Goal: Task Accomplishment & Management: Manage account settings

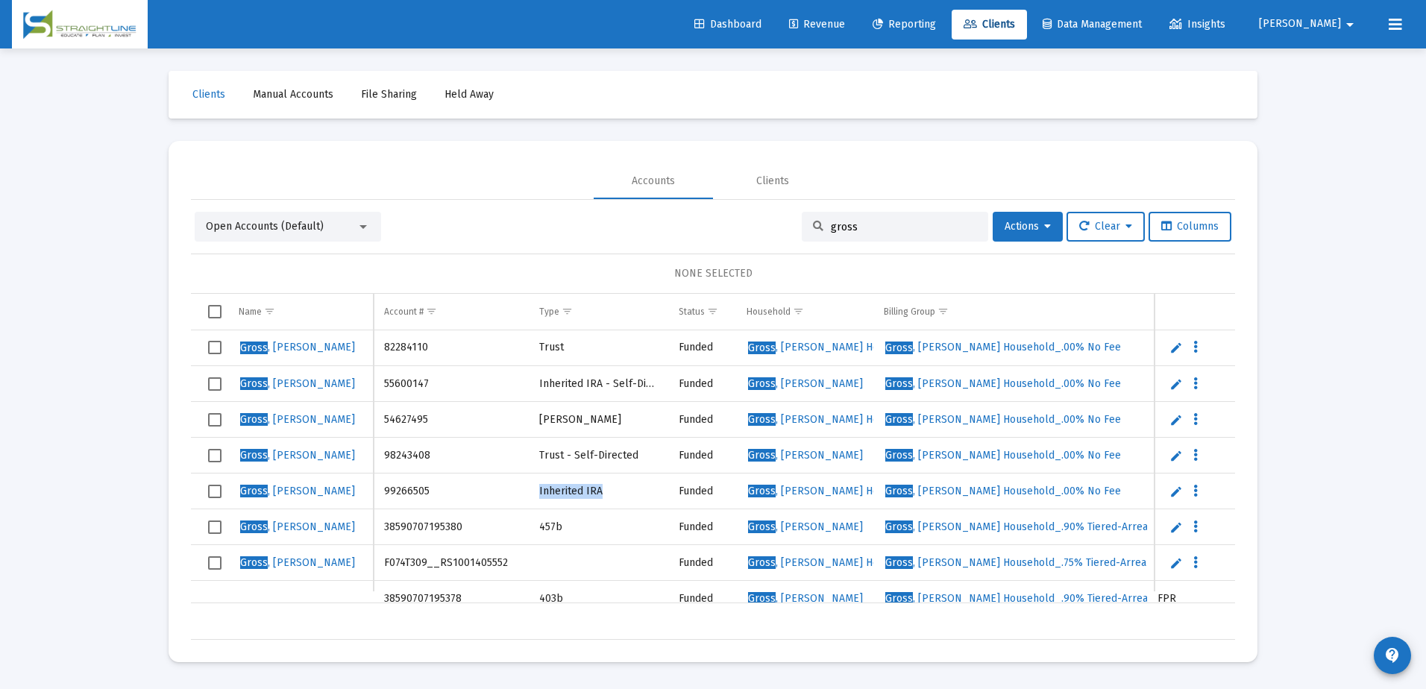
click at [620, 490] on td "Inherited IRA" at bounding box center [598, 492] width 139 height 36
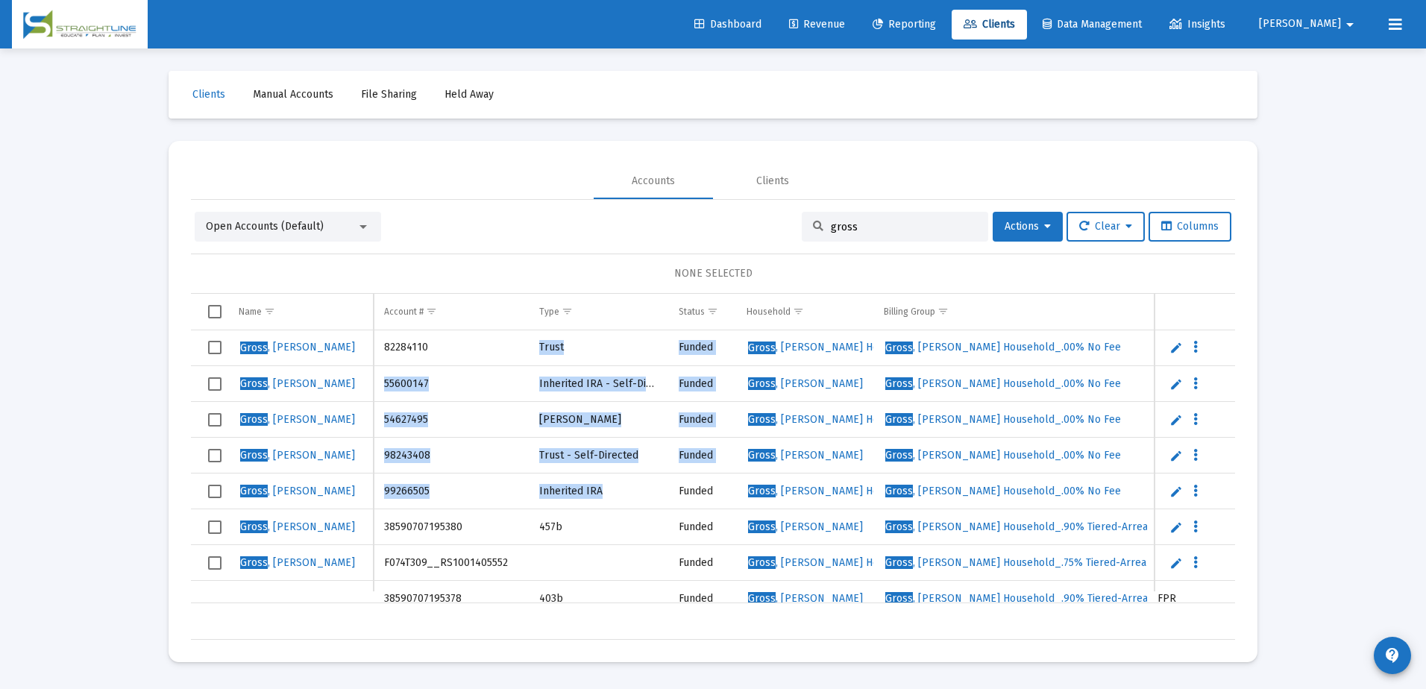
drag, startPoint x: 618, startPoint y: 490, endPoint x: 528, endPoint y: 354, distance: 163.2
click at [528, 354] on tbody "[PERSON_NAME] 82284110 Trust Funded [PERSON_NAME] Household [PERSON_NAME] House…" at bounding box center [1021, 509] width 1660 height 358
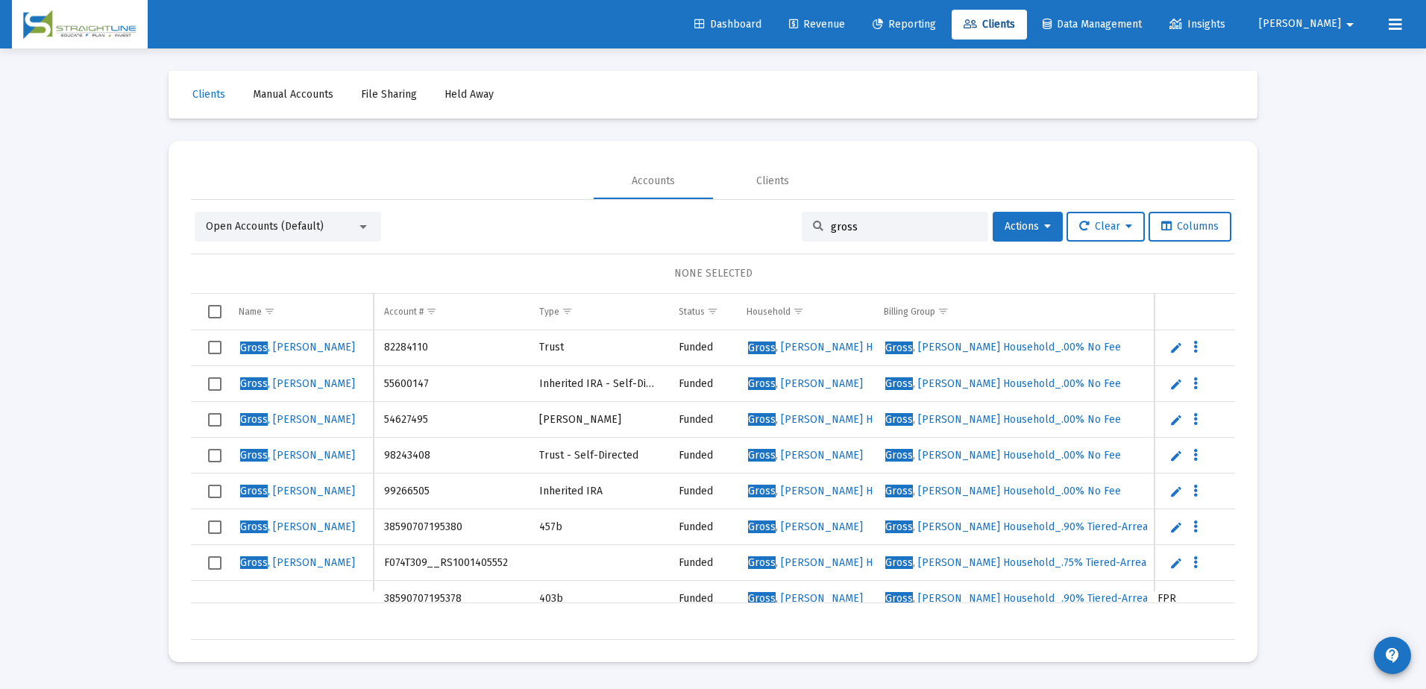
click at [880, 231] on input "gross" at bounding box center [904, 227] width 146 height 13
click at [853, 219] on div "gross" at bounding box center [895, 227] width 186 height 30
click at [854, 219] on div "gross" at bounding box center [895, 227] width 186 height 30
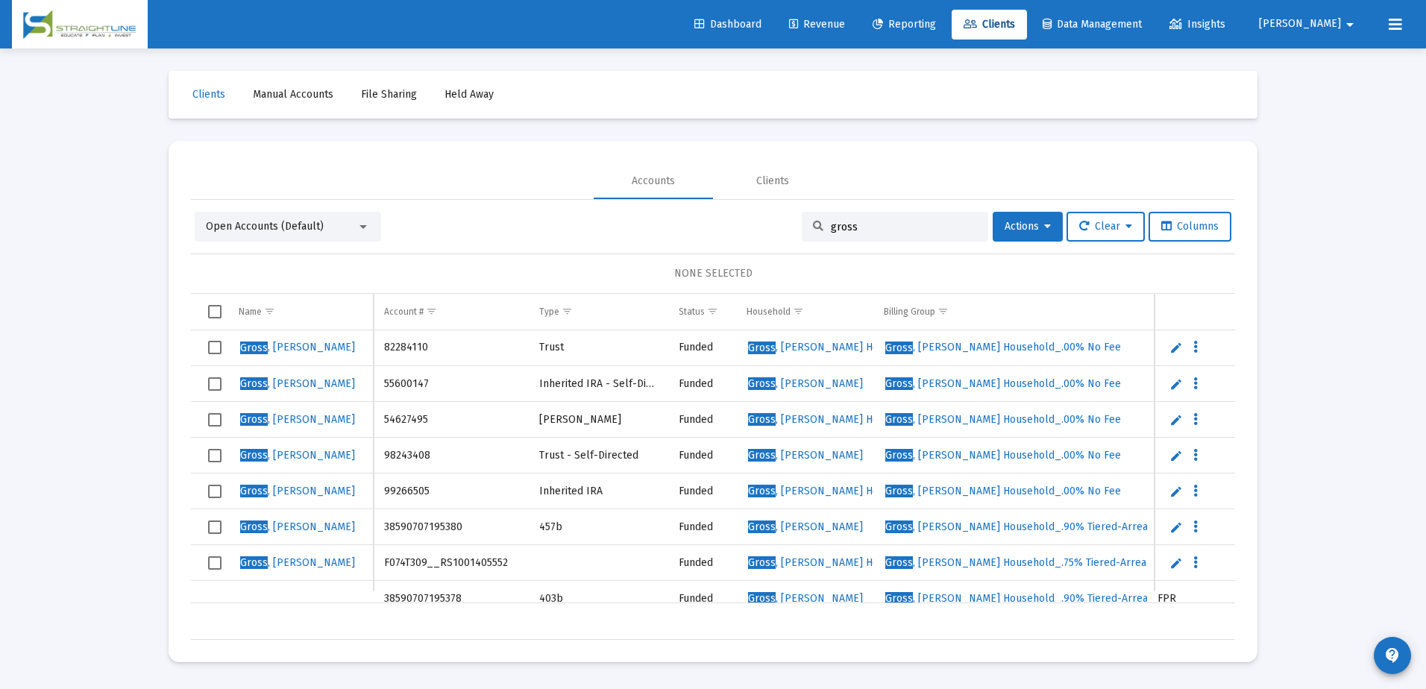
click at [861, 227] on input "gross" at bounding box center [904, 227] width 146 height 13
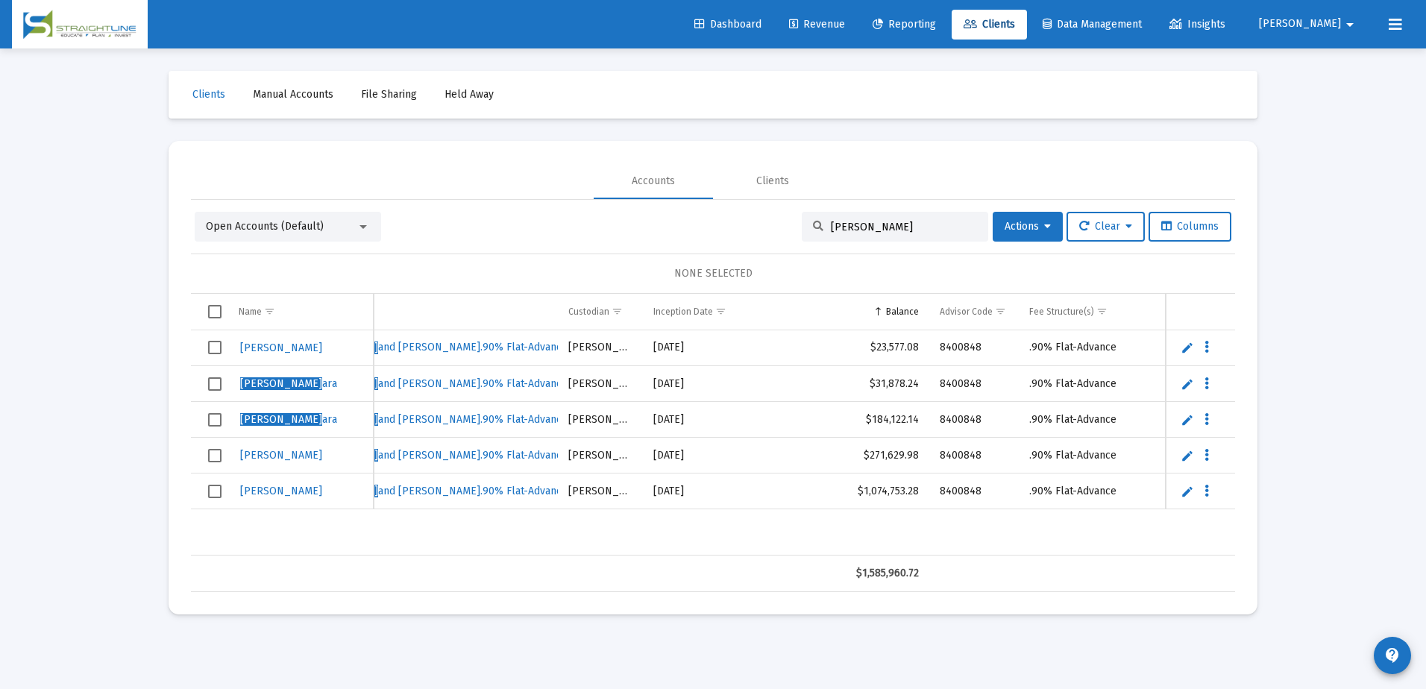
scroll to position [0, 587]
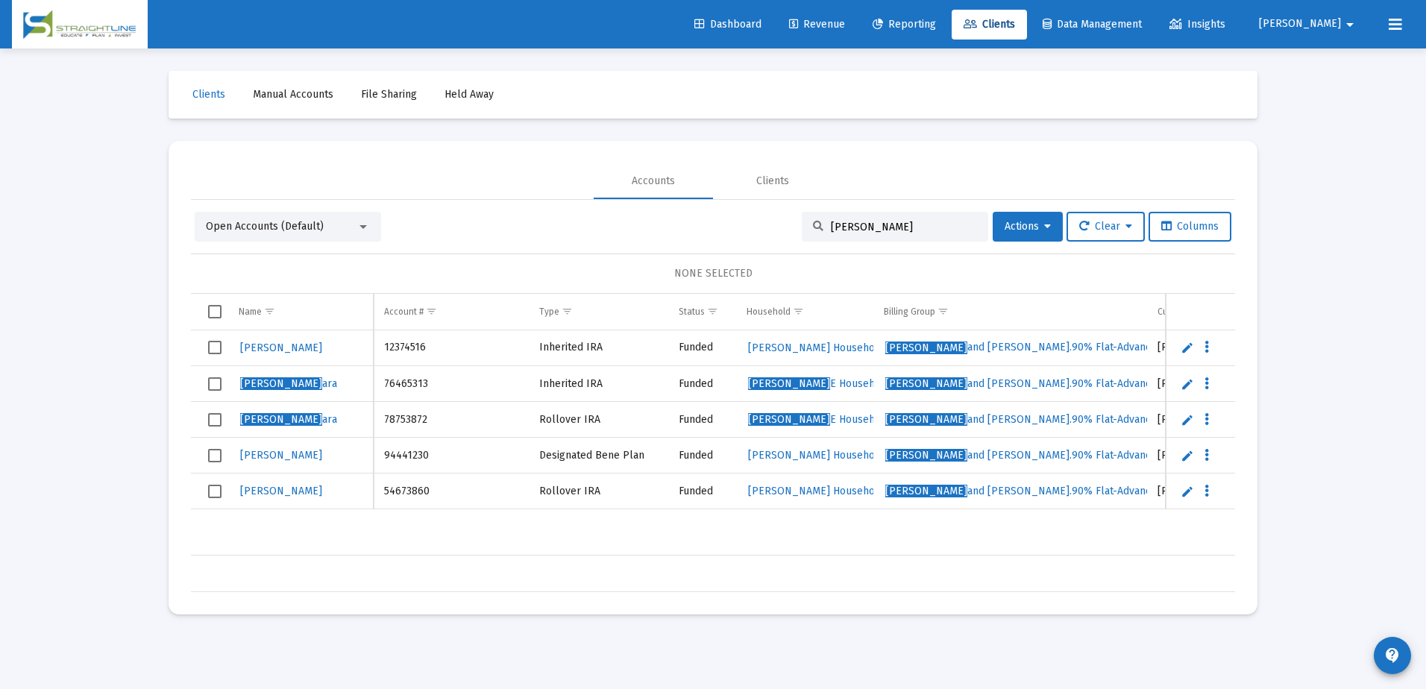
type input "[PERSON_NAME]"
drag, startPoint x: 677, startPoint y: 542, endPoint x: 647, endPoint y: 544, distance: 29.2
click at [647, 544] on div "[PERSON_NAME] 12374516 Inherited IRA Funded [PERSON_NAME] Household [PERSON_NAM…" at bounding box center [713, 442] width 1044 height 225
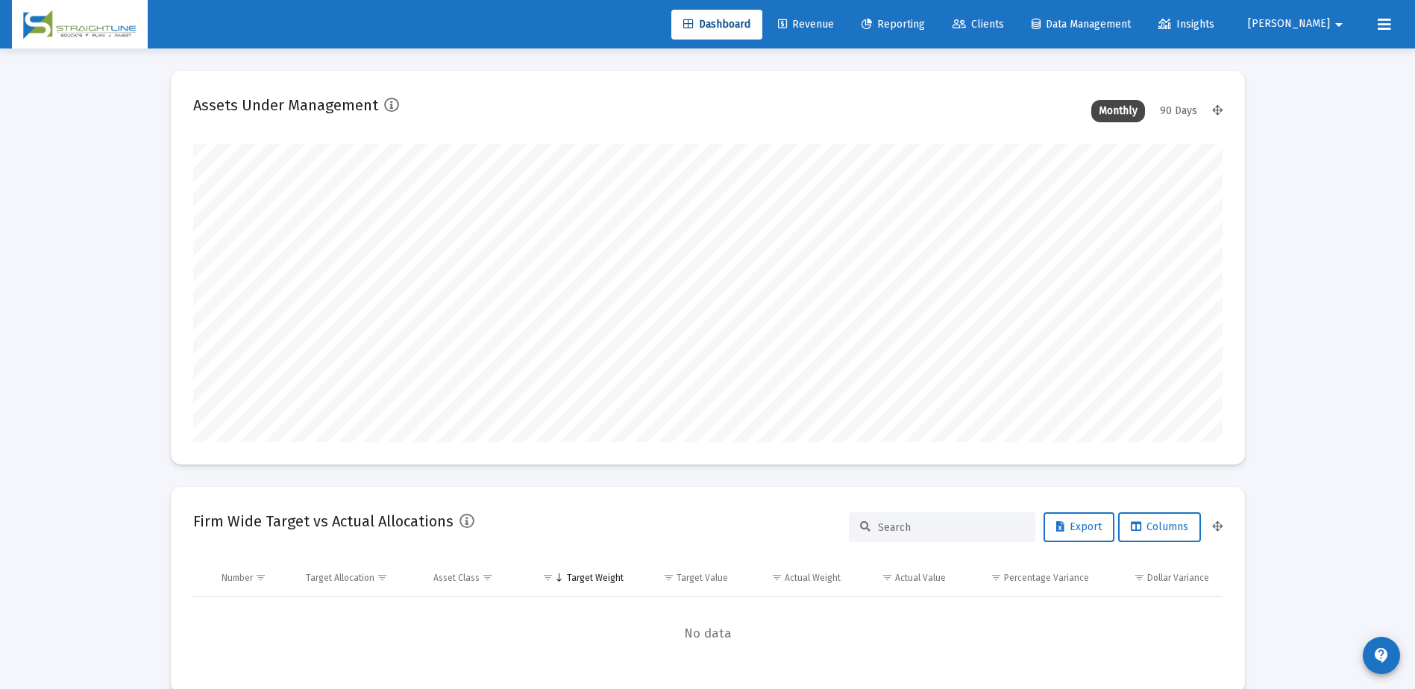
scroll to position [298, 554]
click at [834, 25] on span "Revenue" at bounding box center [806, 24] width 56 height 13
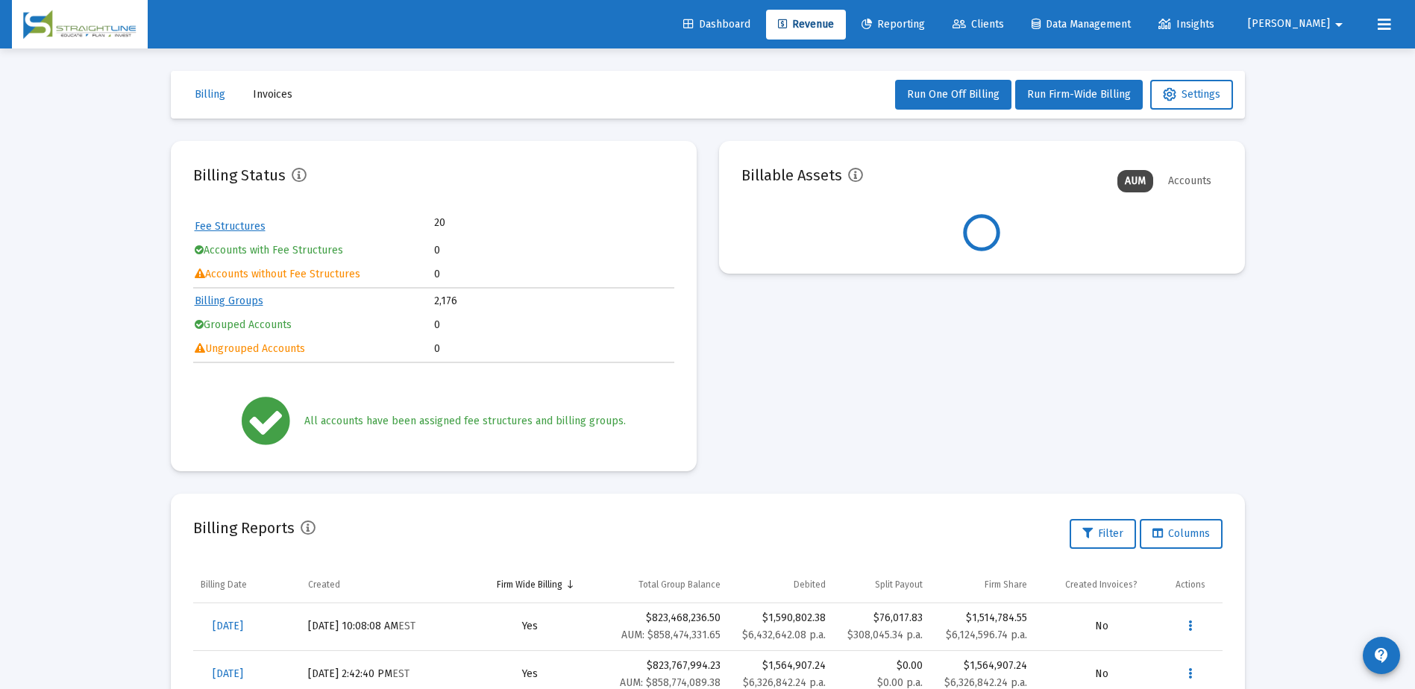
click at [1338, 25] on mat-icon "arrow_drop_down" at bounding box center [1339, 25] width 18 height 30
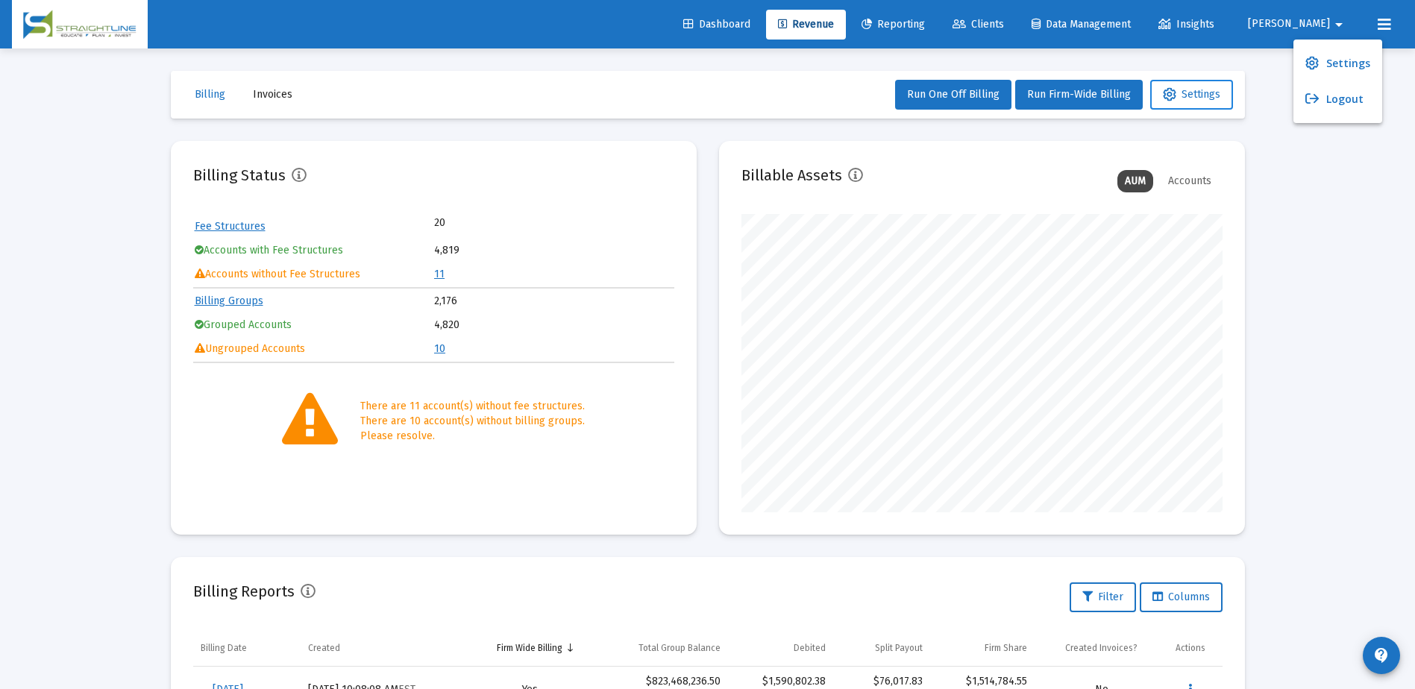
scroll to position [298, 481]
click at [1191, 99] on div at bounding box center [707, 344] width 1415 height 689
click at [1321, 26] on span "[PERSON_NAME]" at bounding box center [1289, 24] width 82 height 13
click at [1326, 61] on span "Settings" at bounding box center [1348, 64] width 44 height 36
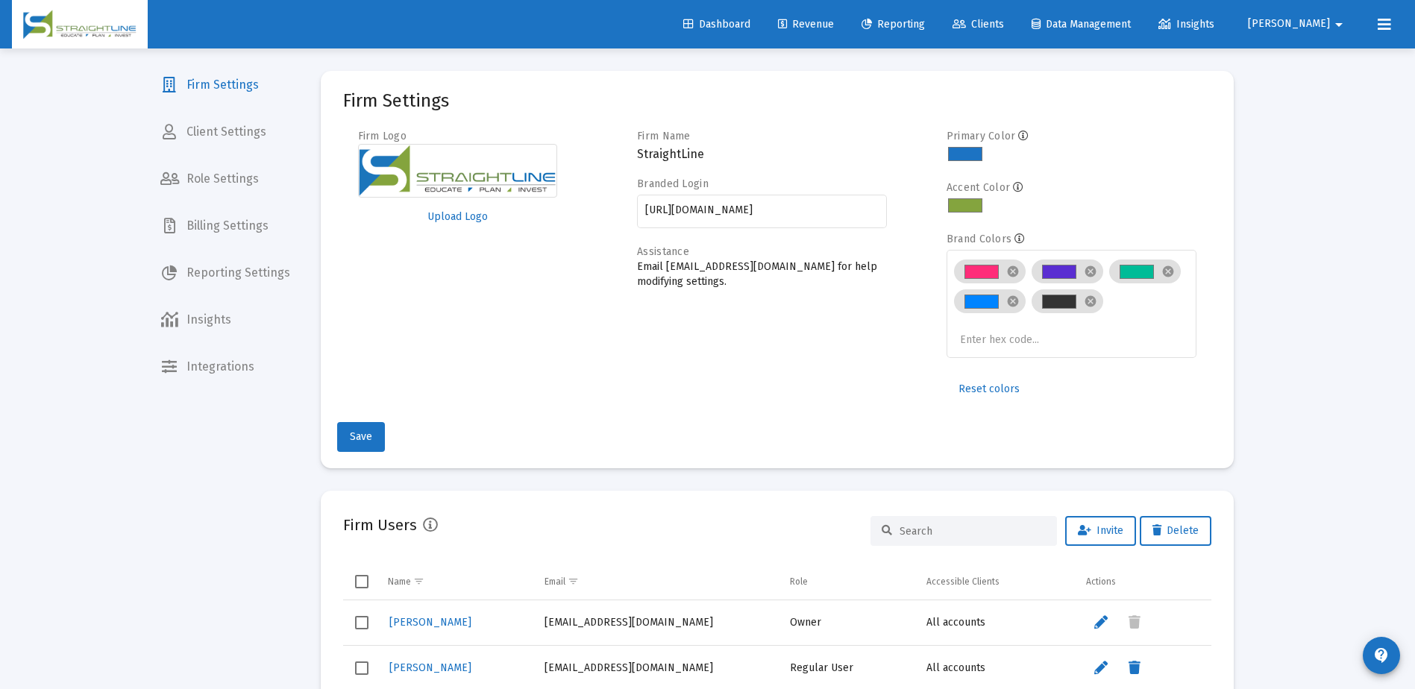
click at [222, 90] on span "Firm Settings" at bounding box center [225, 85] width 154 height 36
click at [221, 90] on span "Firm Settings" at bounding box center [225, 85] width 154 height 36
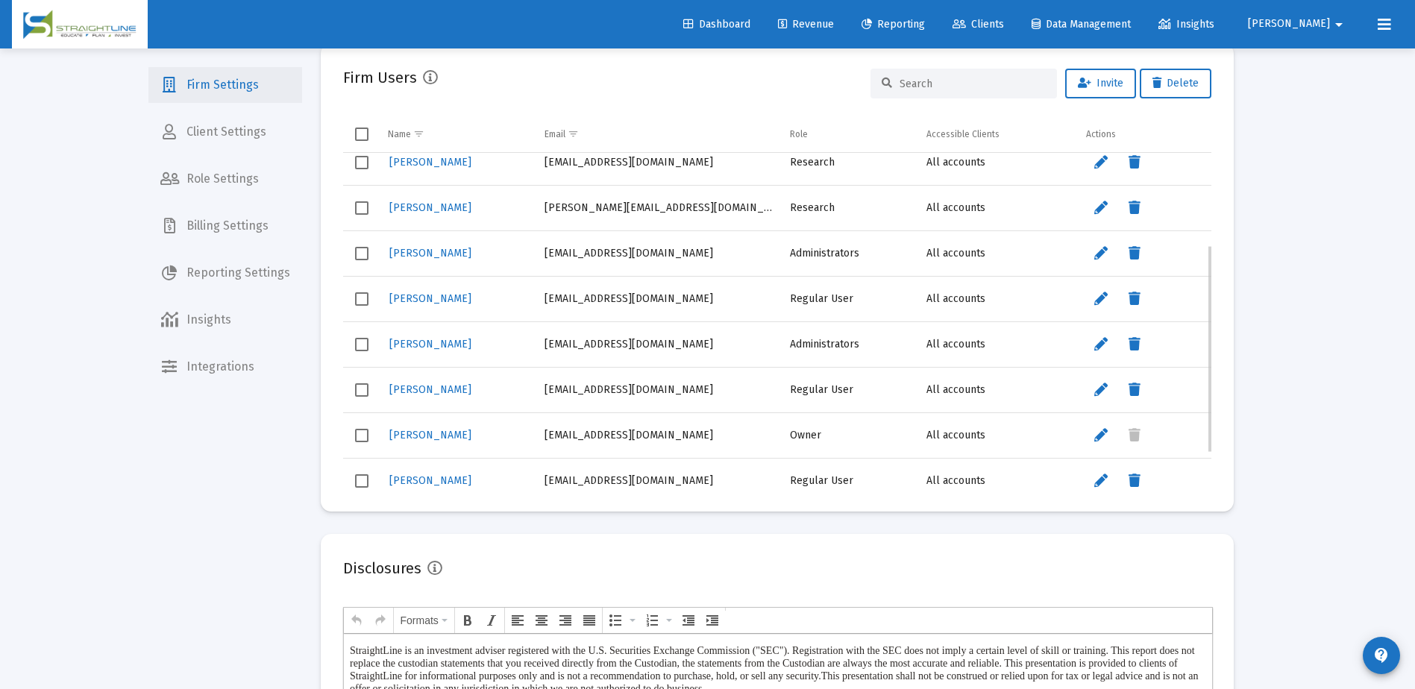
scroll to position [209, 0]
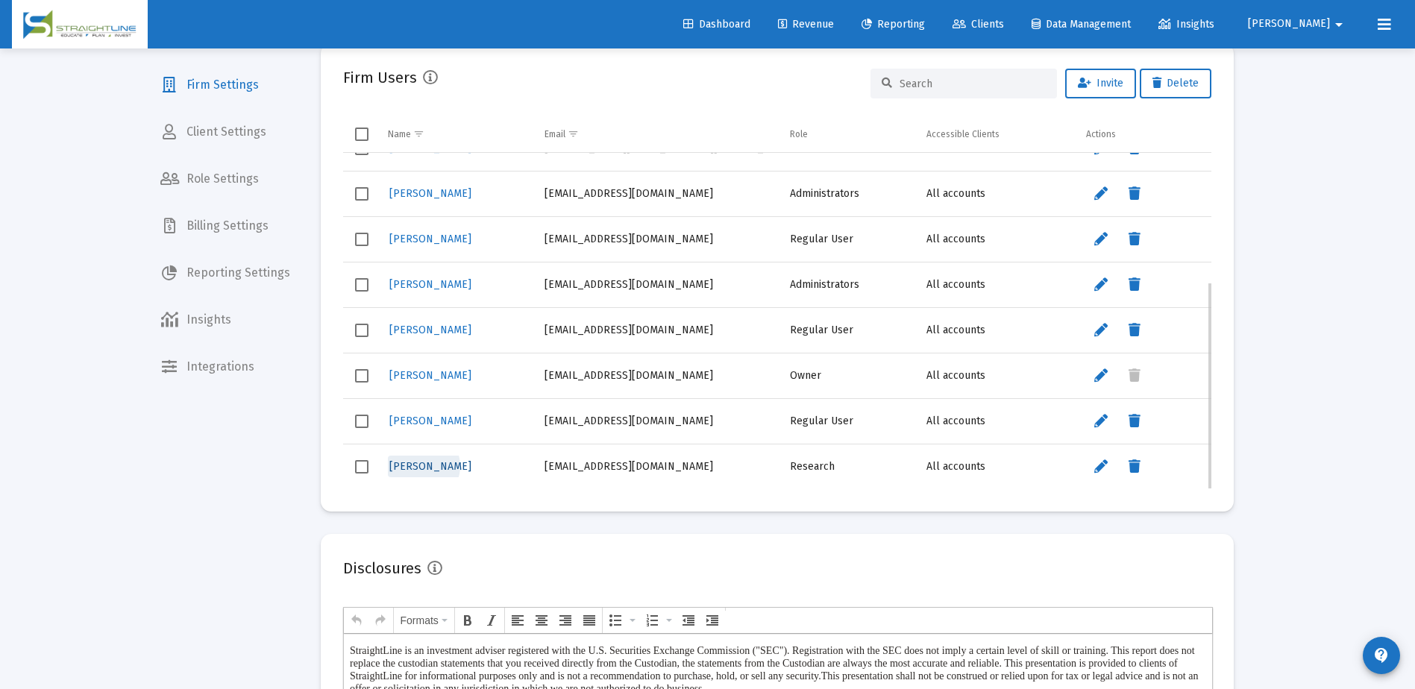
click at [423, 467] on span "Jason Rickey" at bounding box center [430, 466] width 82 height 13
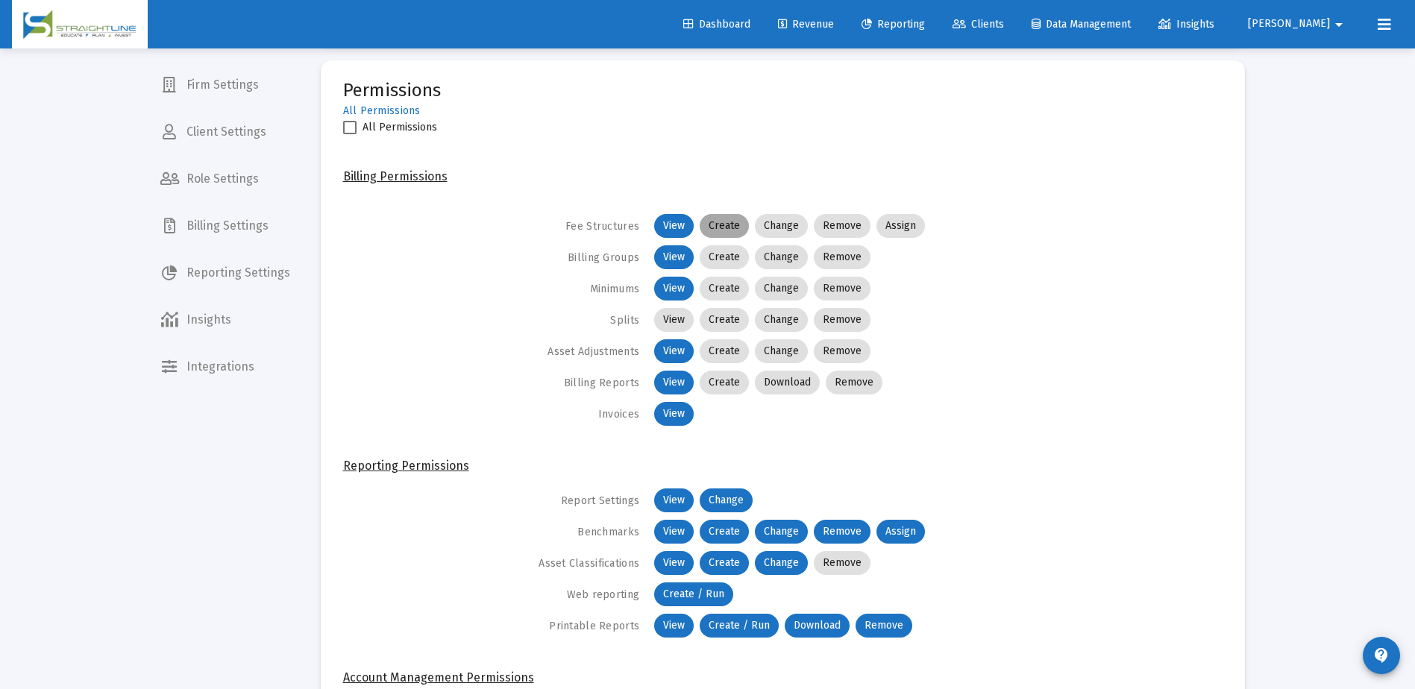
click at [715, 225] on mat-chip "Create" at bounding box center [724, 226] width 49 height 24
click at [776, 218] on mat-chip "Change" at bounding box center [781, 226] width 53 height 24
click at [909, 227] on mat-chip "Assign" at bounding box center [900, 226] width 48 height 24
click at [721, 260] on mat-chip "Create" at bounding box center [724, 257] width 49 height 24
click at [727, 289] on mat-chip "Create" at bounding box center [724, 289] width 49 height 24
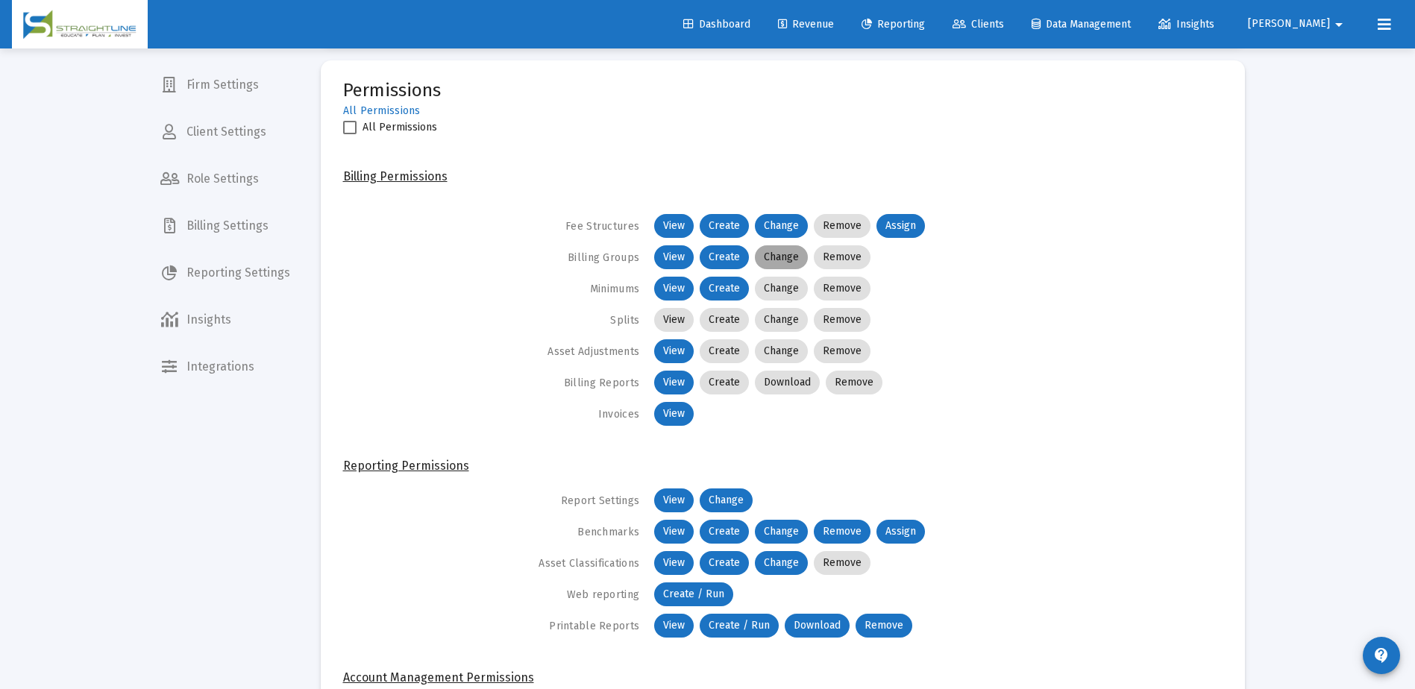
click at [771, 256] on mat-chip "Change" at bounding box center [781, 257] width 53 height 24
click at [856, 262] on mat-chip "Remove" at bounding box center [842, 257] width 57 height 24
click at [853, 285] on mat-chip "Remove" at bounding box center [842, 289] width 57 height 24
click at [779, 287] on mat-chip "Change" at bounding box center [781, 289] width 53 height 24
click at [851, 230] on mat-chip "Remove" at bounding box center [842, 226] width 57 height 24
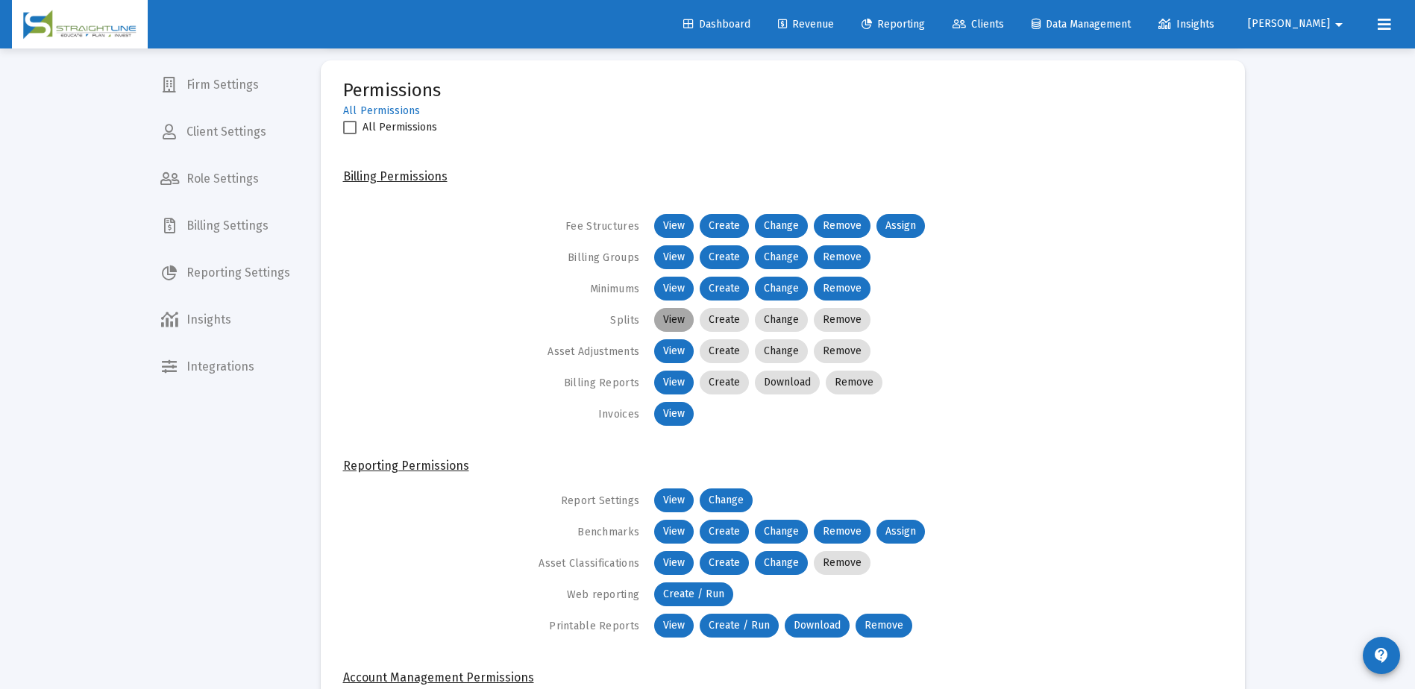
click at [666, 323] on mat-chip "View" at bounding box center [674, 320] width 40 height 24
click at [793, 316] on mat-chip "Change" at bounding box center [781, 320] width 53 height 24
click at [837, 317] on mat-chip "Remove" at bounding box center [842, 320] width 57 height 24
click at [738, 321] on mat-chip "Create" at bounding box center [724, 320] width 49 height 24
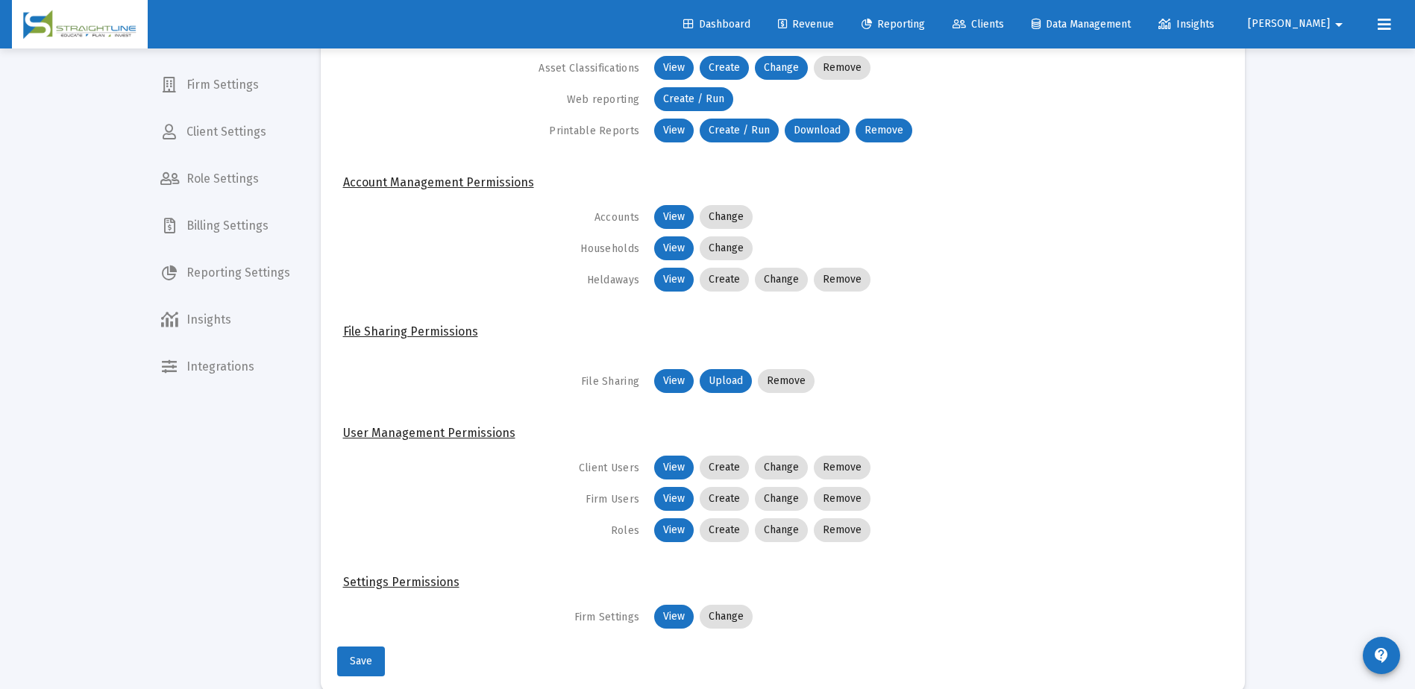
scroll to position [969, 0]
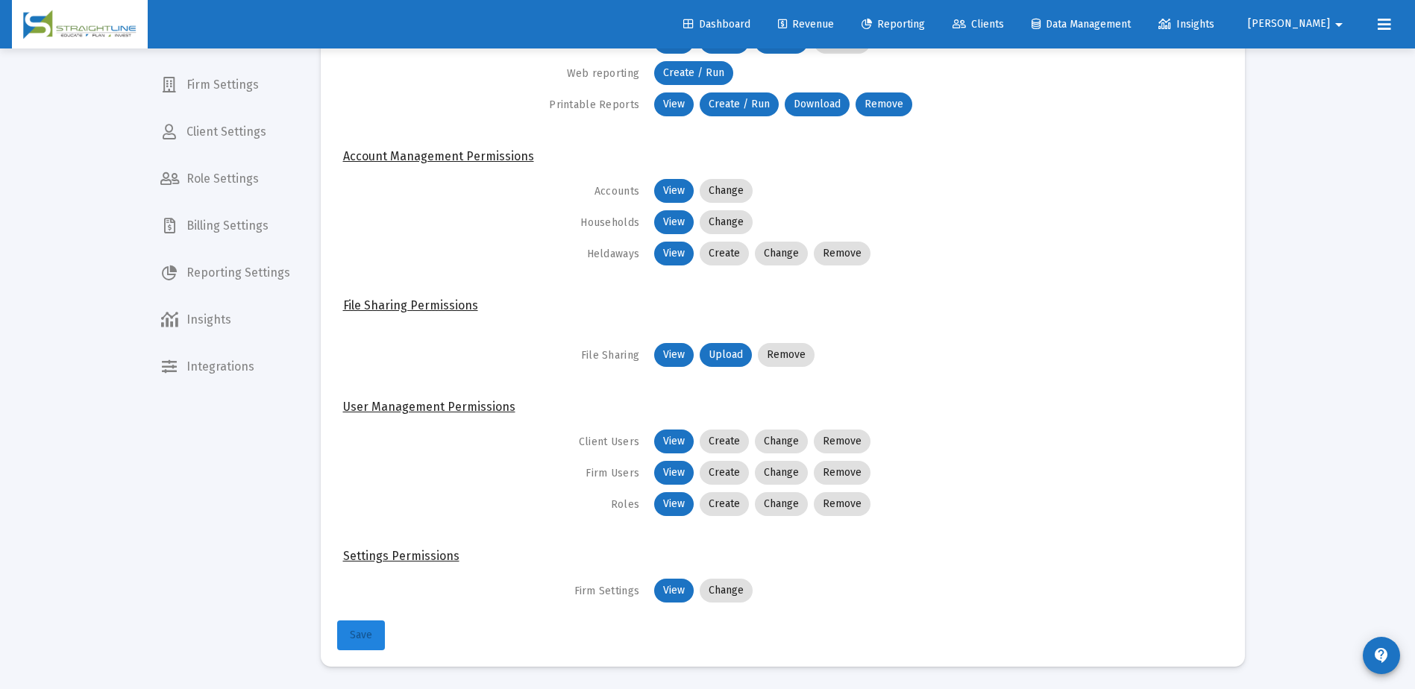
click at [352, 639] on span "Save" at bounding box center [361, 635] width 22 height 13
click at [348, 638] on button "Save" at bounding box center [361, 636] width 48 height 30
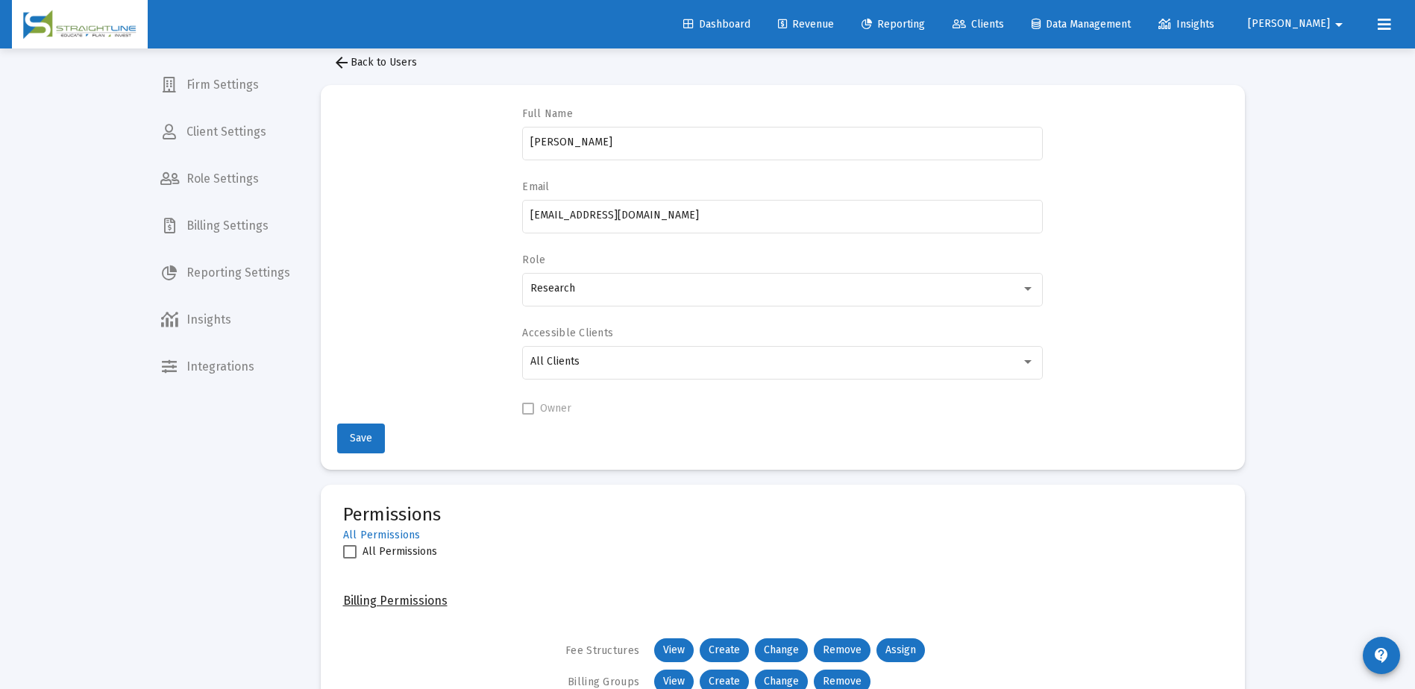
scroll to position [0, 0]
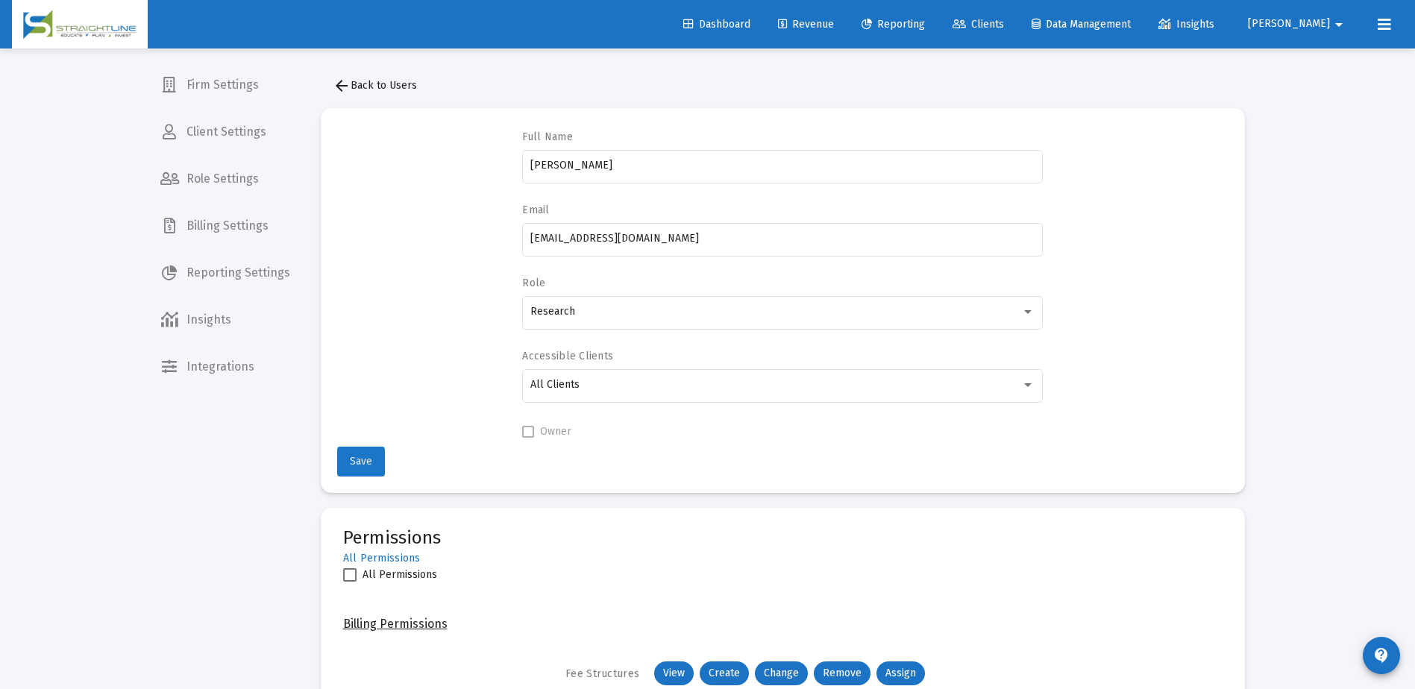
click at [369, 465] on span "Save" at bounding box center [361, 461] width 22 height 13
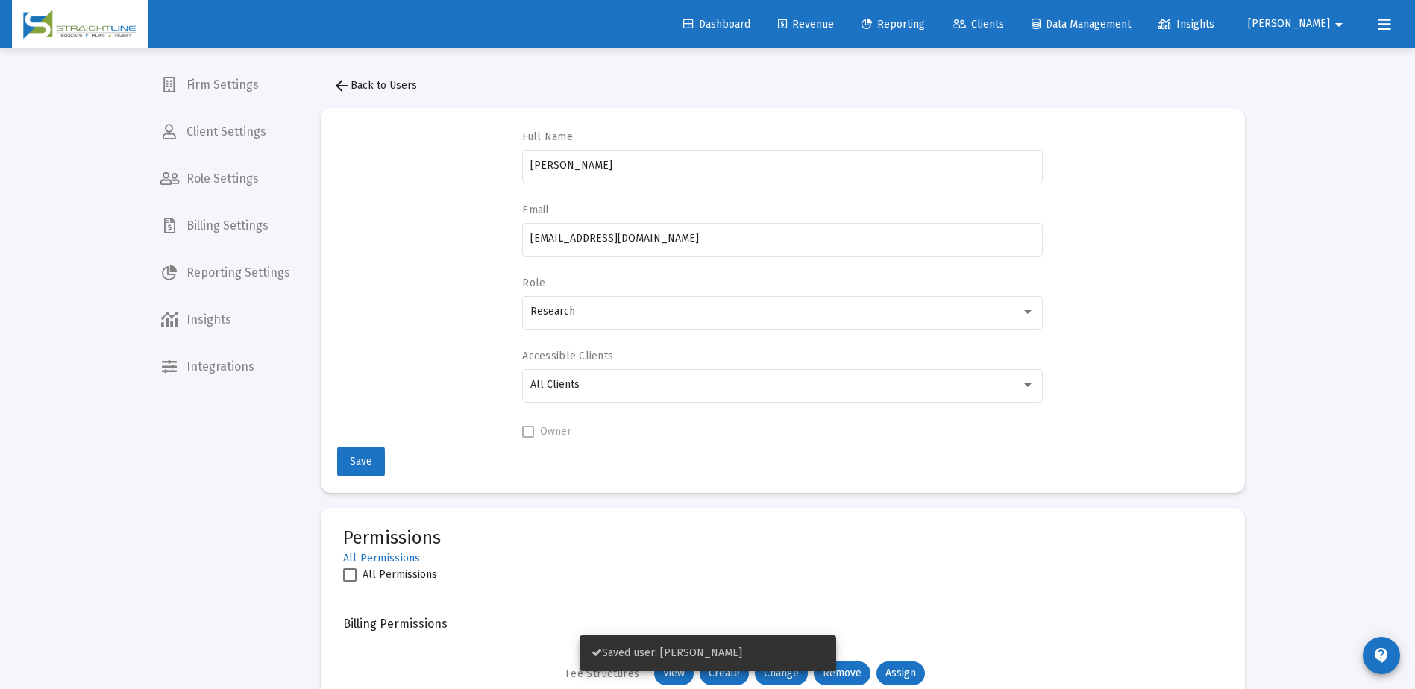
click at [224, 87] on span "Firm Settings" at bounding box center [225, 85] width 154 height 36
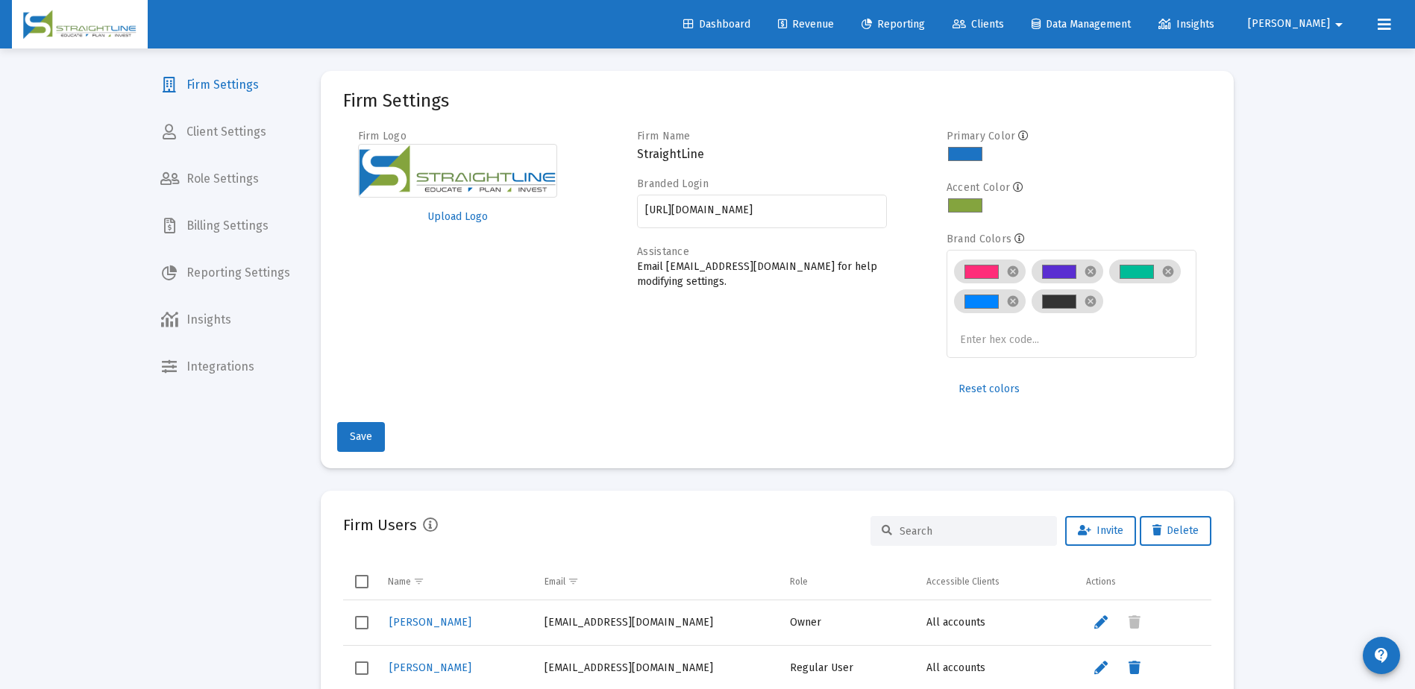
click at [210, 180] on span "Role Settings" at bounding box center [225, 179] width 154 height 36
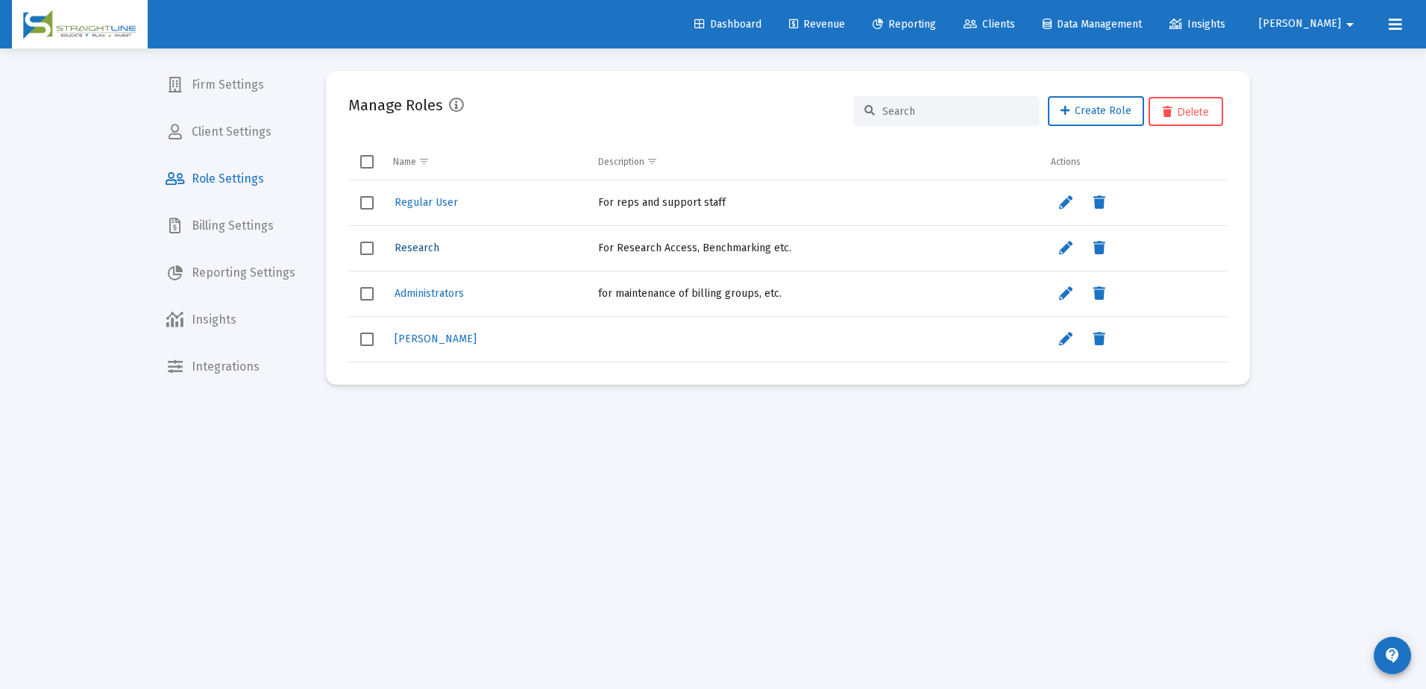
click at [417, 244] on span "Research" at bounding box center [417, 248] width 45 height 13
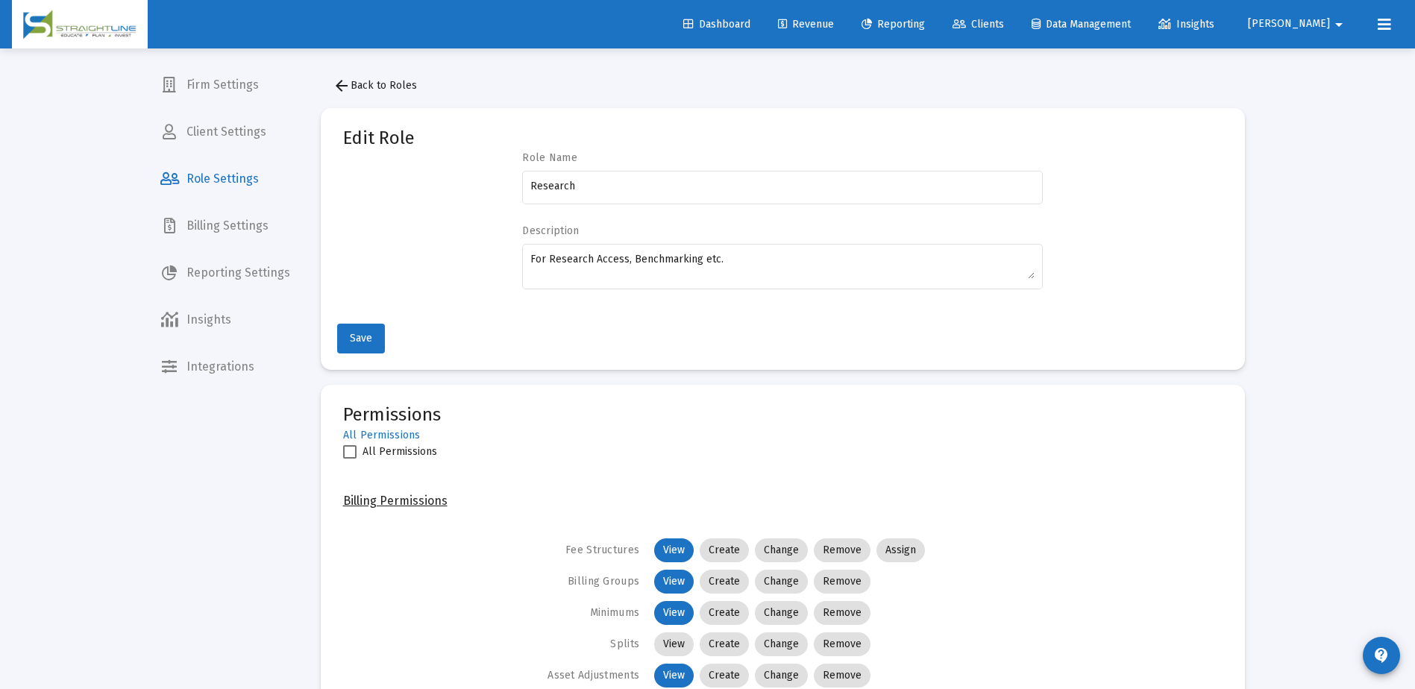
click at [236, 91] on span "Firm Settings" at bounding box center [225, 85] width 154 height 36
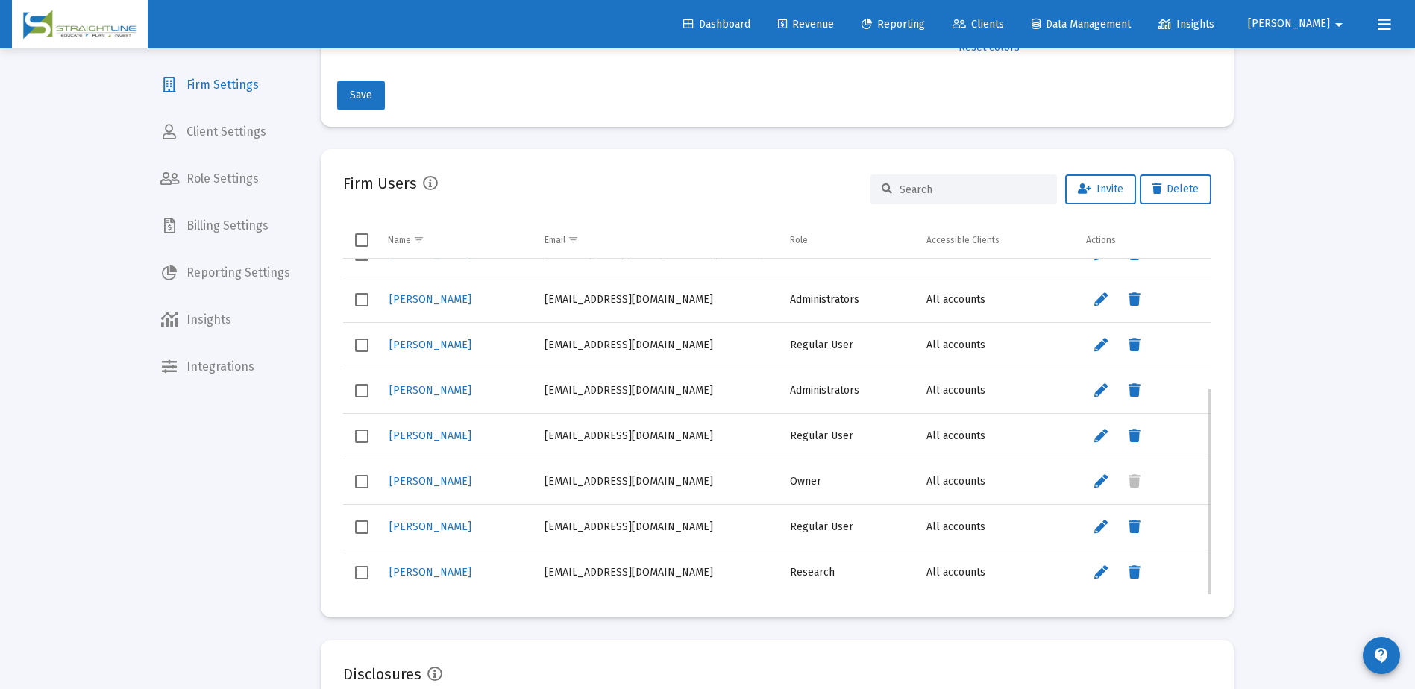
scroll to position [448, 0]
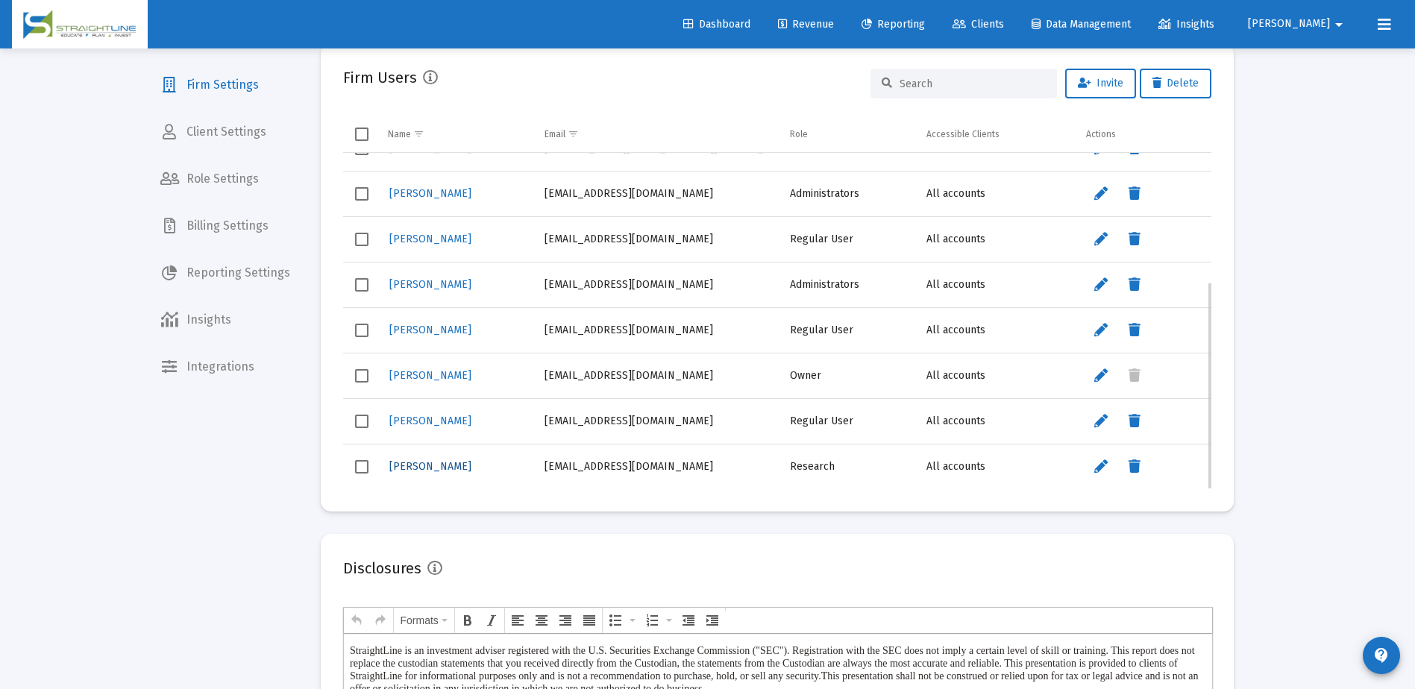
click at [433, 468] on span "Jason Rickey" at bounding box center [430, 466] width 82 height 13
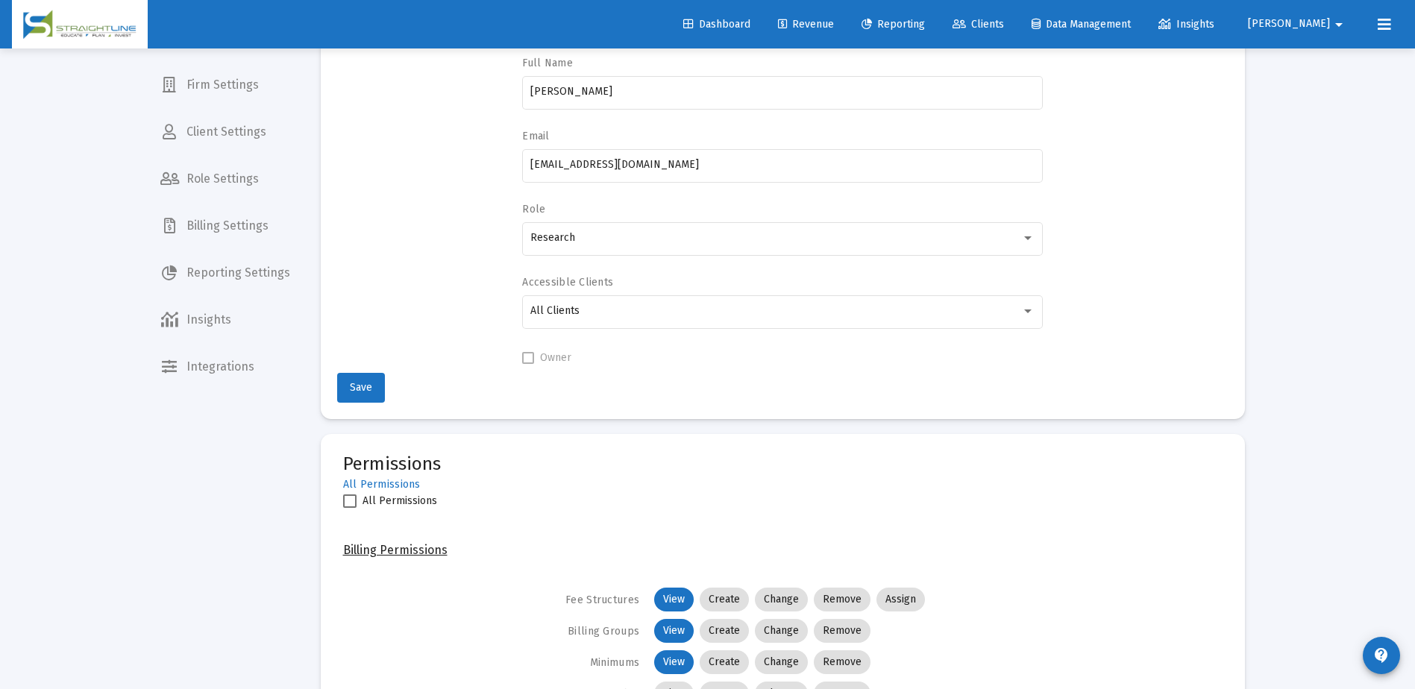
scroll to position [223, 0]
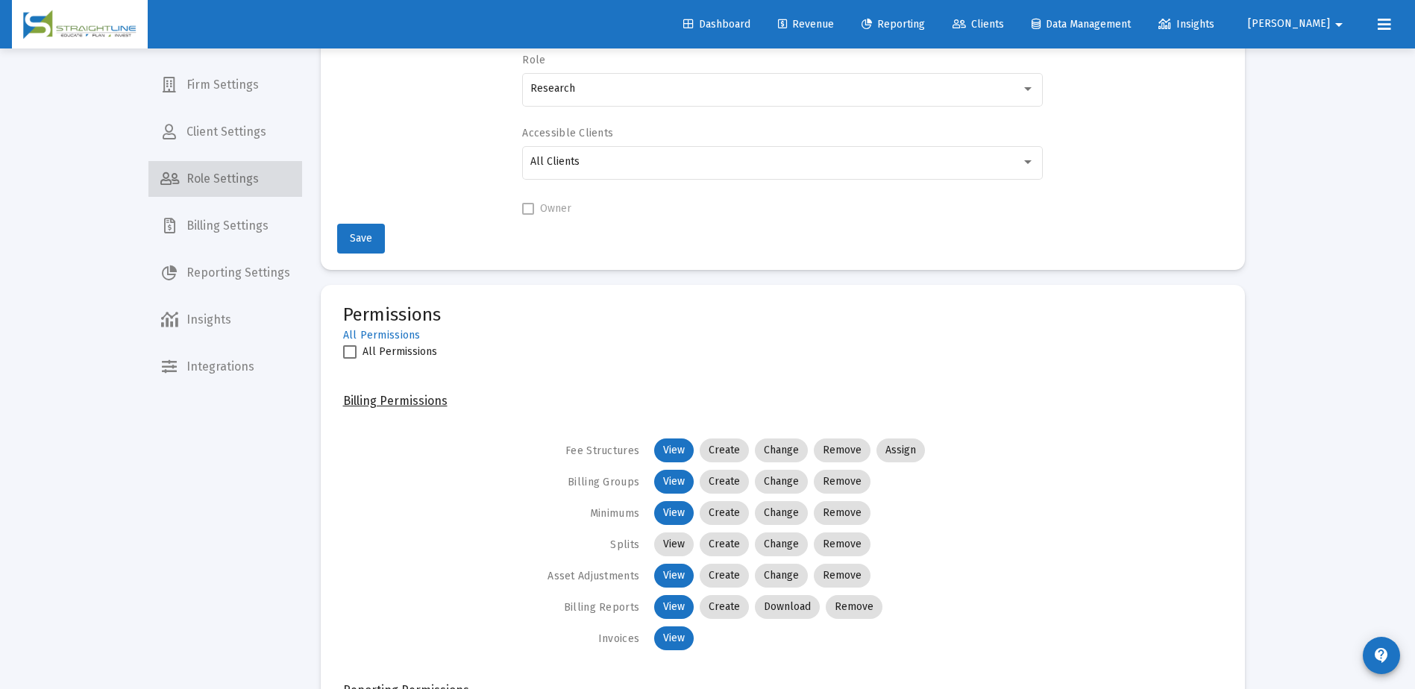
click at [236, 175] on span "Role Settings" at bounding box center [225, 179] width 154 height 36
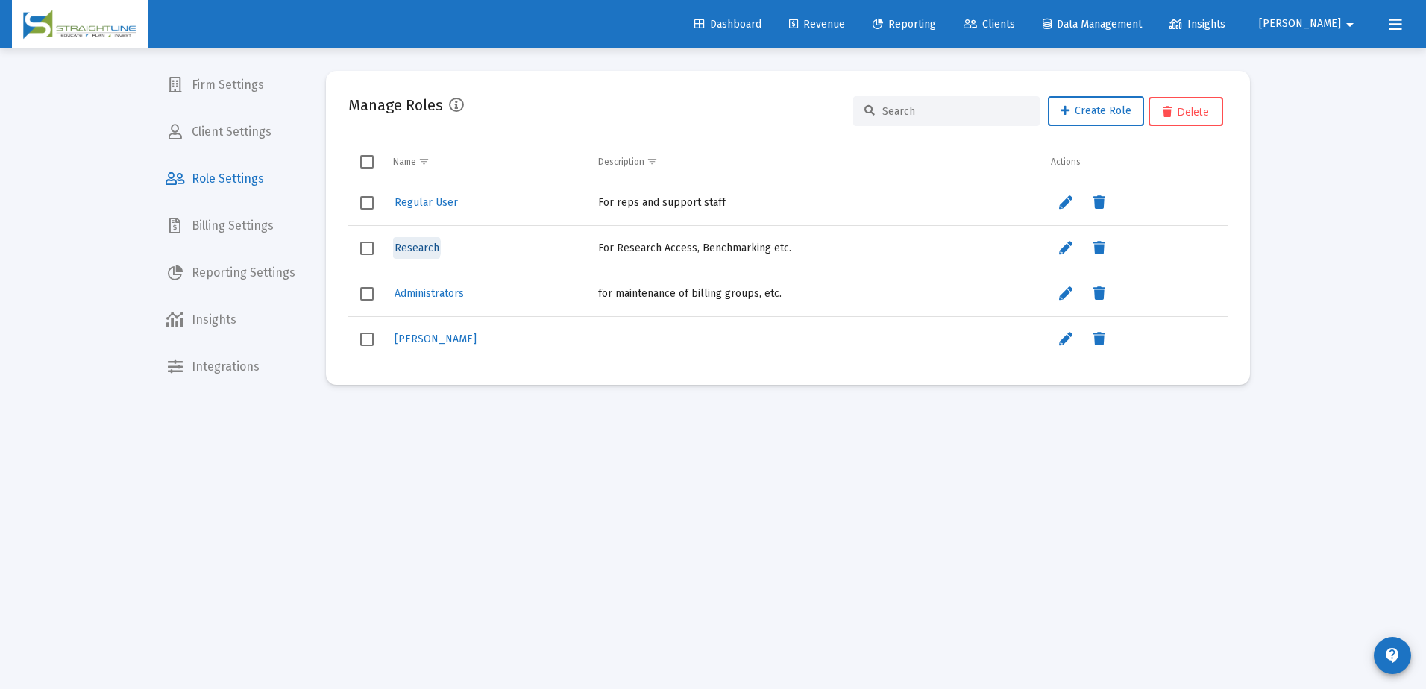
click at [414, 248] on span "Research" at bounding box center [417, 248] width 45 height 13
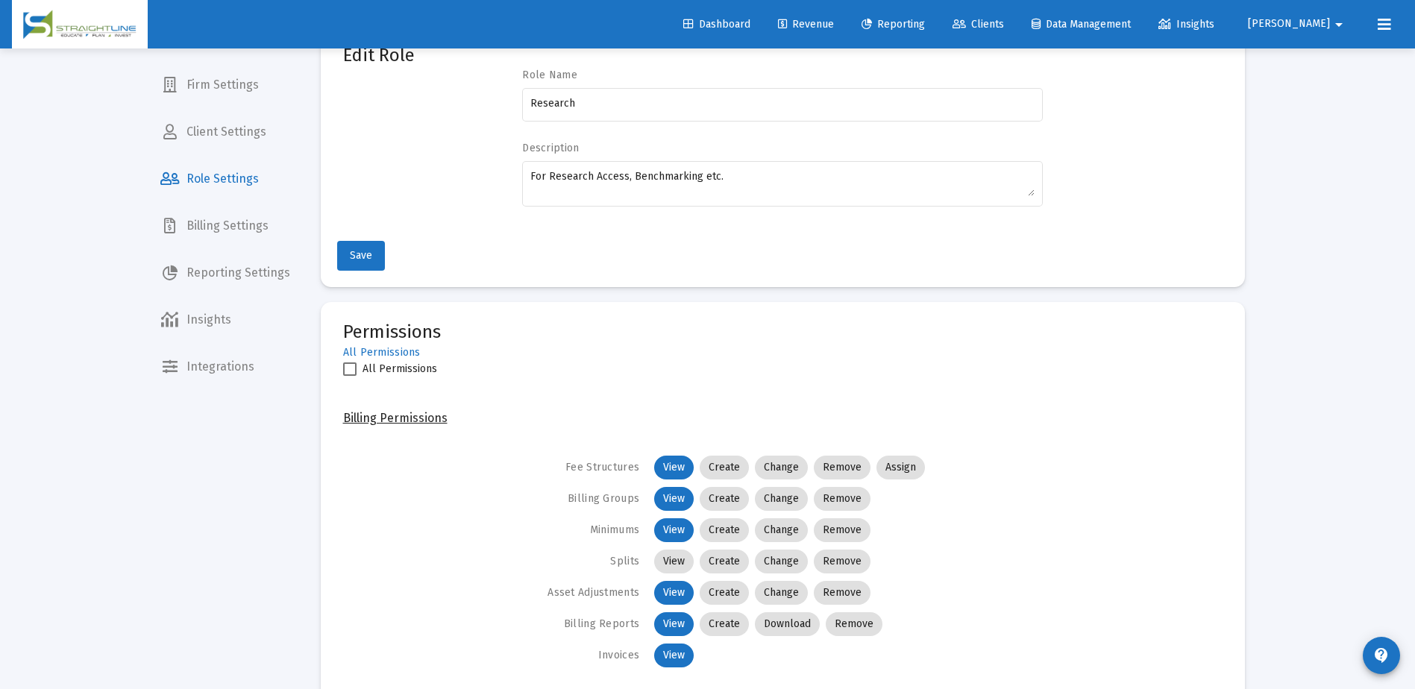
scroll to position [224, 0]
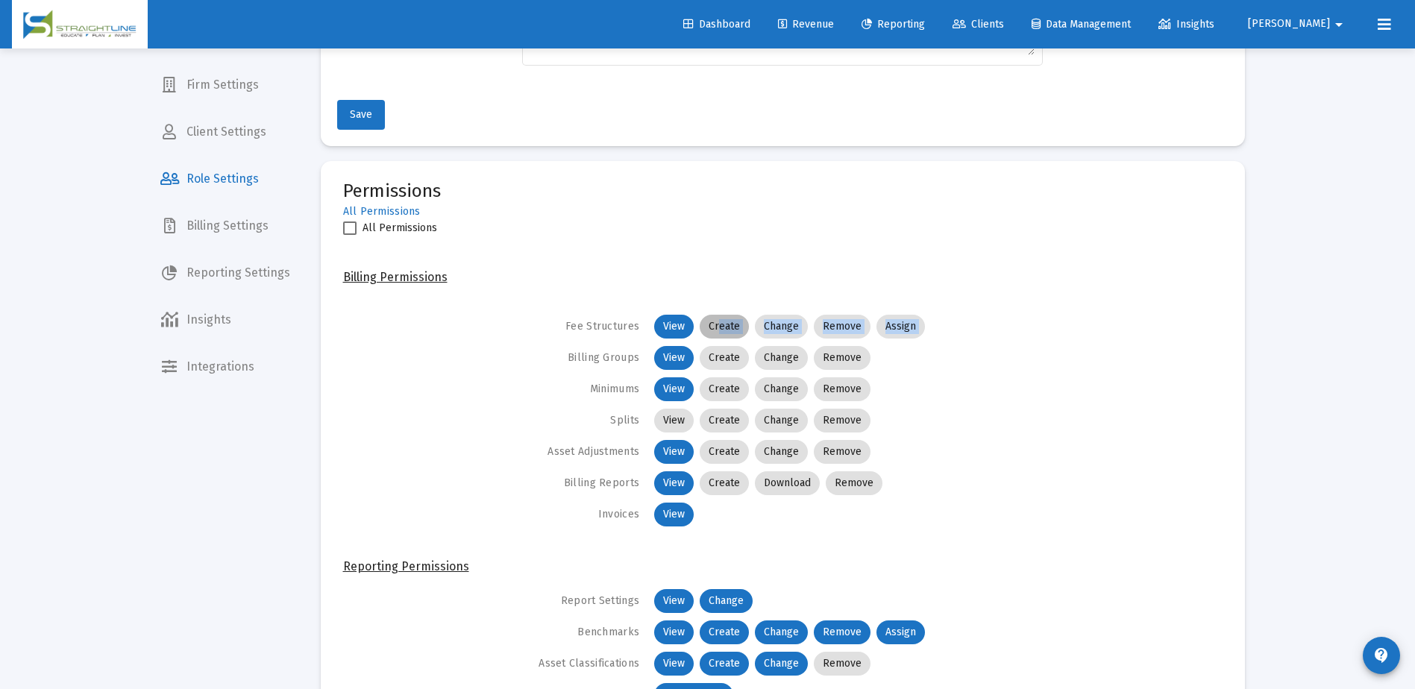
drag, startPoint x: 714, startPoint y: 329, endPoint x: 545, endPoint y: 354, distance: 171.2
click at [545, 354] on div "Fee Structures View Create Change Remove Assign Billing Groups View Create Chan…" at bounding box center [782, 421] width 879 height 212
drag, startPoint x: 545, startPoint y: 354, endPoint x: 721, endPoint y: 324, distance: 179.4
click at [721, 324] on mat-chip "Create" at bounding box center [724, 327] width 49 height 24
click at [791, 327] on mat-chip "Change" at bounding box center [781, 327] width 53 height 24
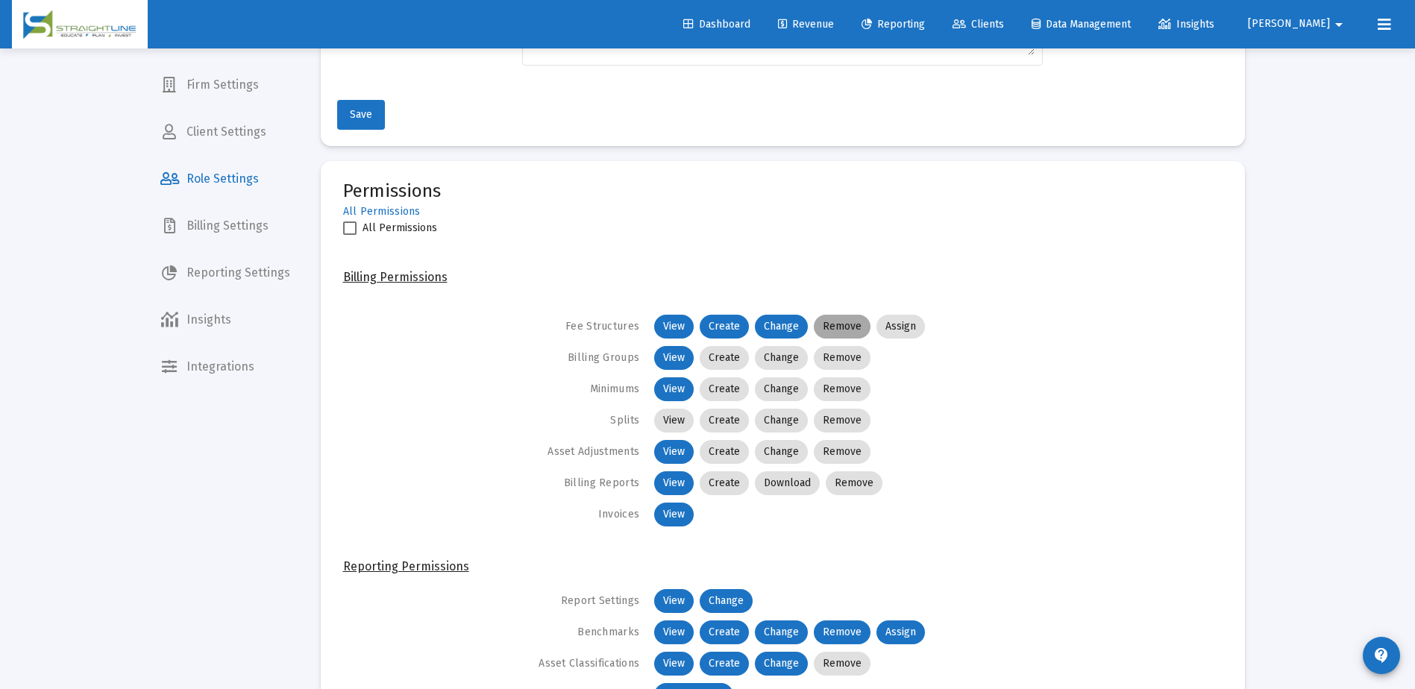
click at [834, 324] on mat-chip "Remove" at bounding box center [842, 327] width 57 height 24
click at [888, 319] on mat-chip "Assign" at bounding box center [900, 327] width 48 height 24
click at [669, 416] on mat-chip "View" at bounding box center [674, 421] width 40 height 24
click at [719, 418] on mat-chip "Create" at bounding box center [724, 421] width 49 height 24
click at [771, 418] on mat-chip "Change" at bounding box center [781, 421] width 53 height 24
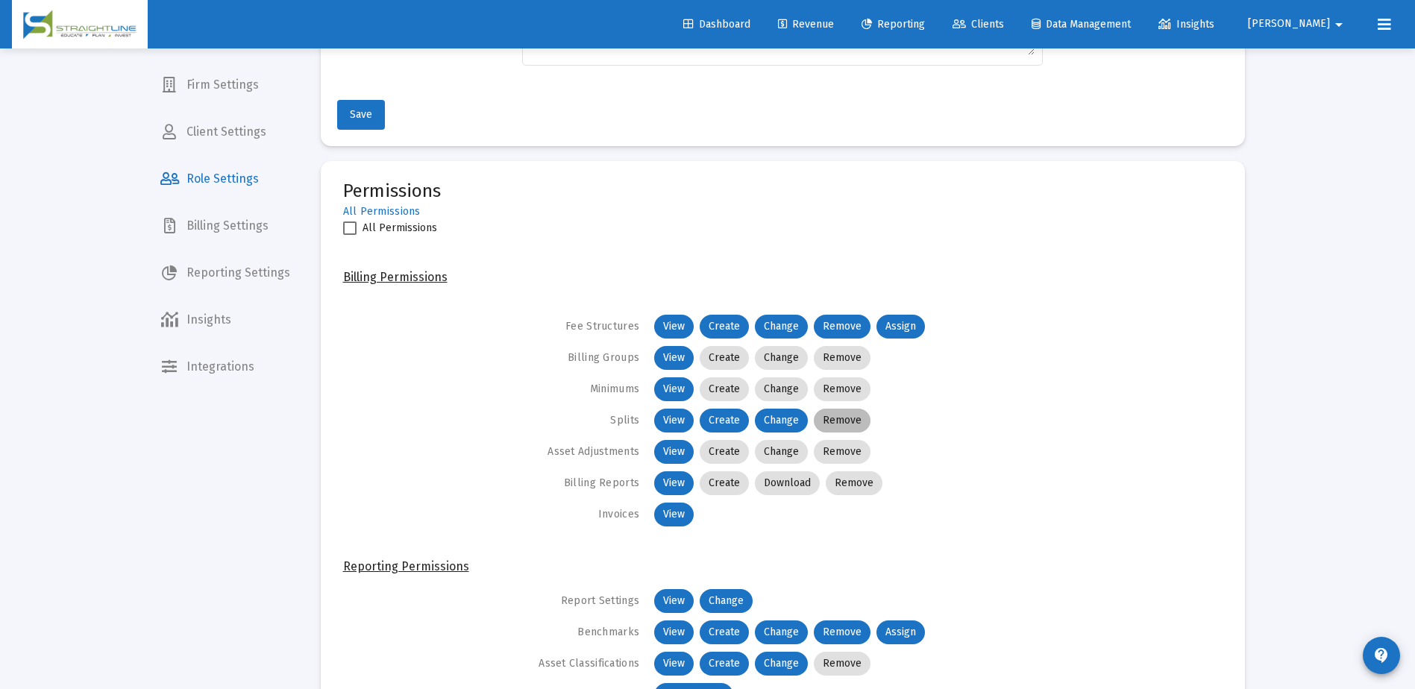
click at [832, 417] on mat-chip "Remove" at bounding box center [842, 421] width 57 height 24
click at [708, 354] on mat-chip "Create" at bounding box center [724, 358] width 49 height 24
click at [771, 347] on mat-chip "Change" at bounding box center [781, 358] width 53 height 24
click at [850, 350] on mat-chip "Remove" at bounding box center [842, 358] width 57 height 24
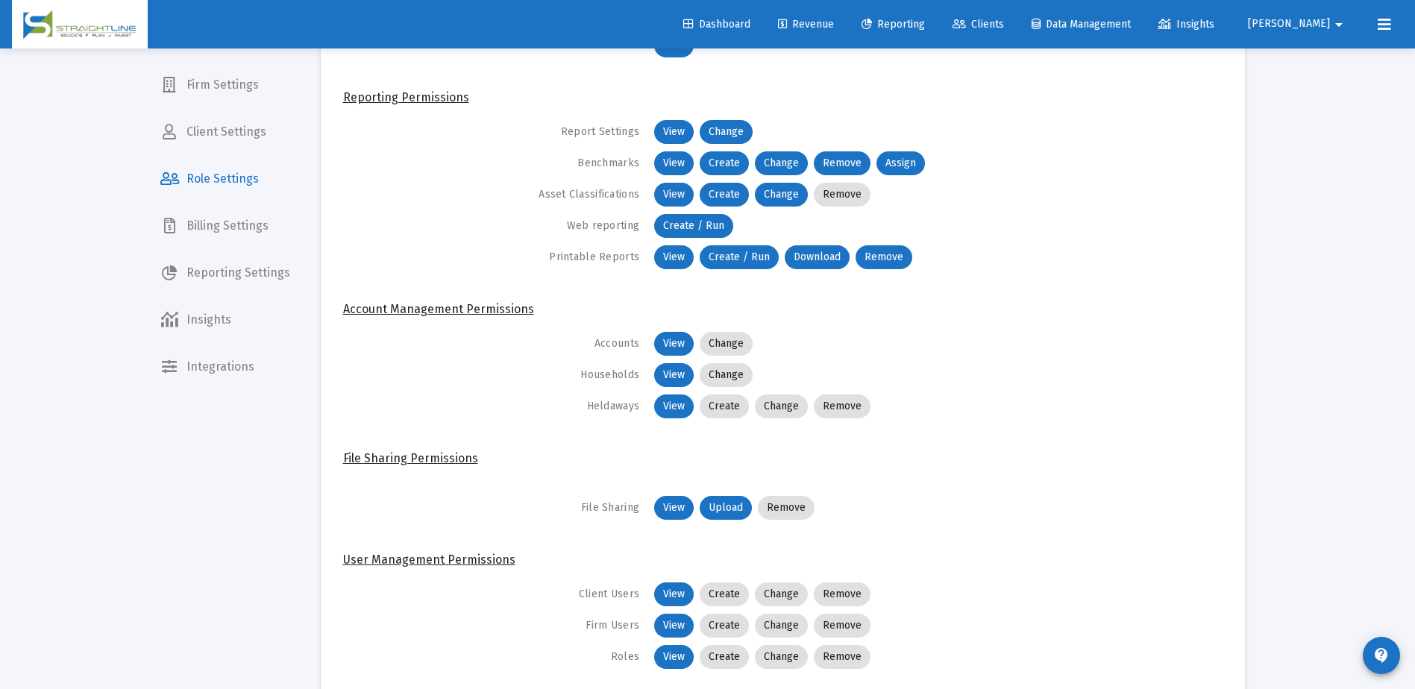
scroll to position [846, 0]
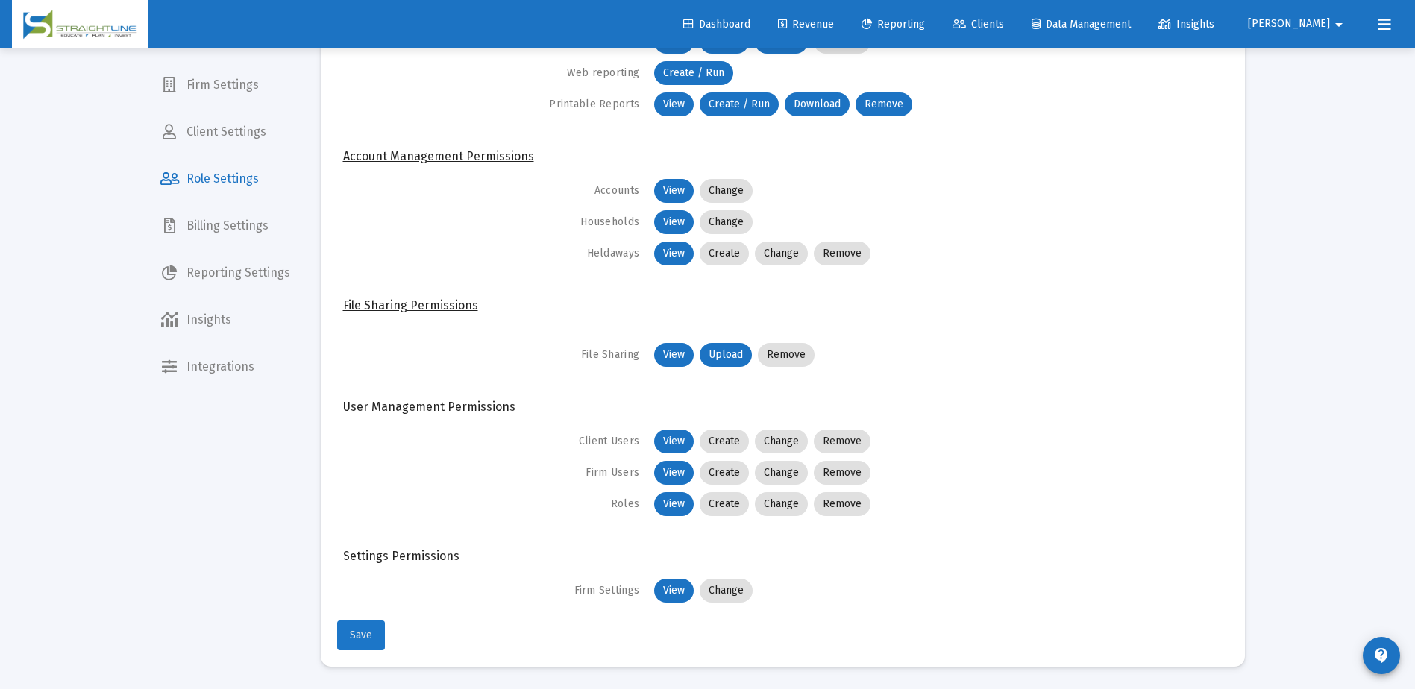
click at [341, 635] on button "Save" at bounding box center [361, 636] width 48 height 30
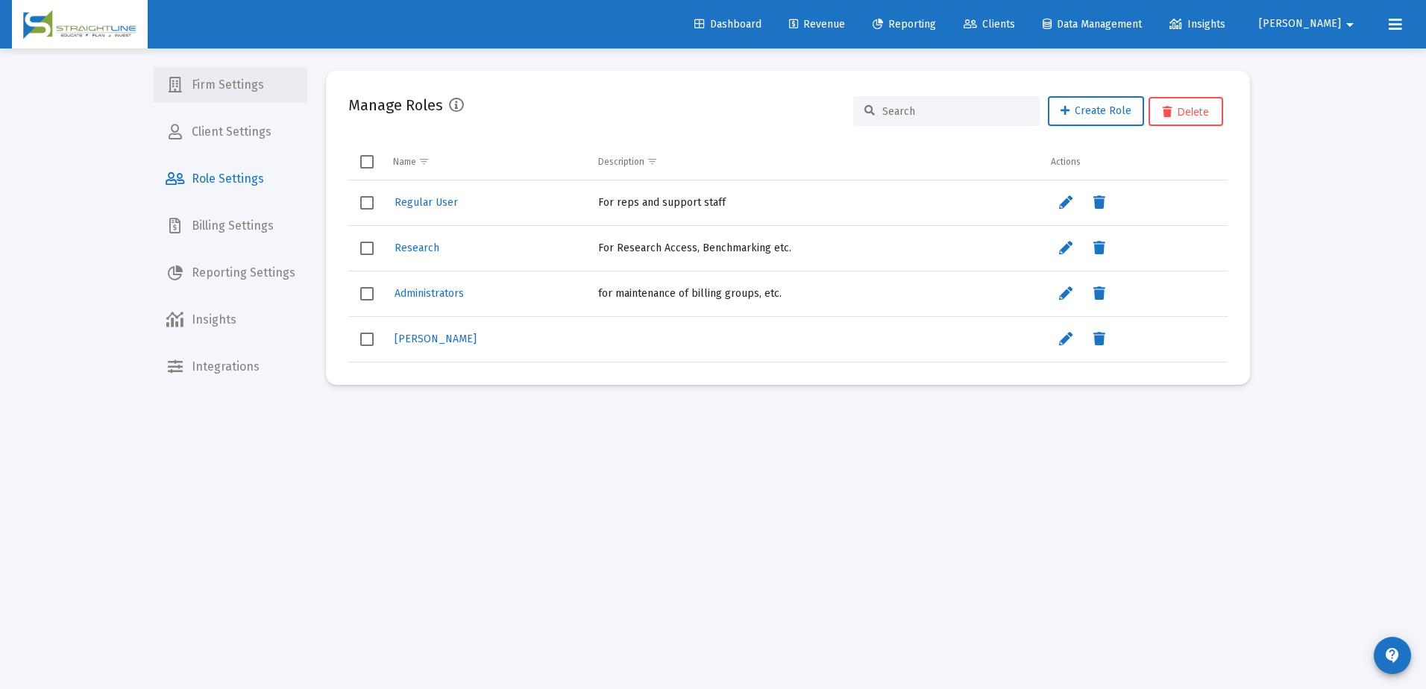
click at [236, 88] on span "Firm Settings" at bounding box center [231, 85] width 154 height 36
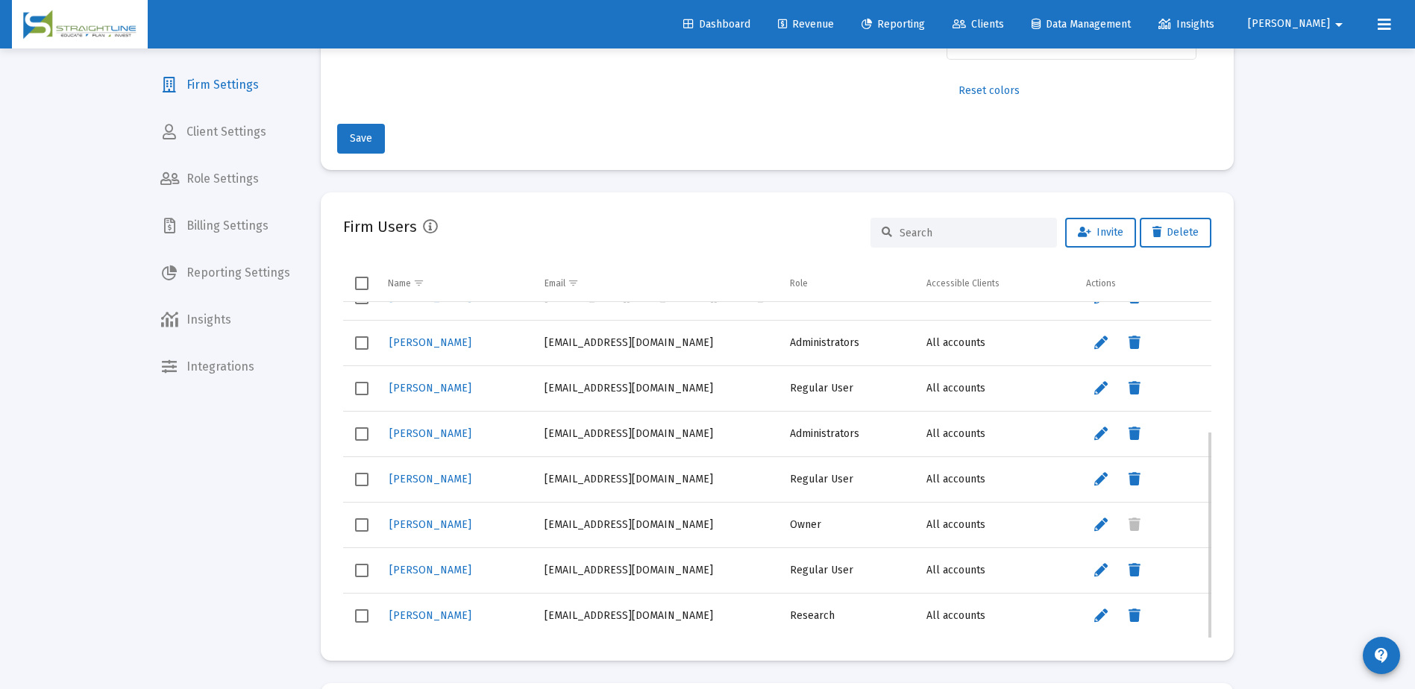
scroll to position [134, 0]
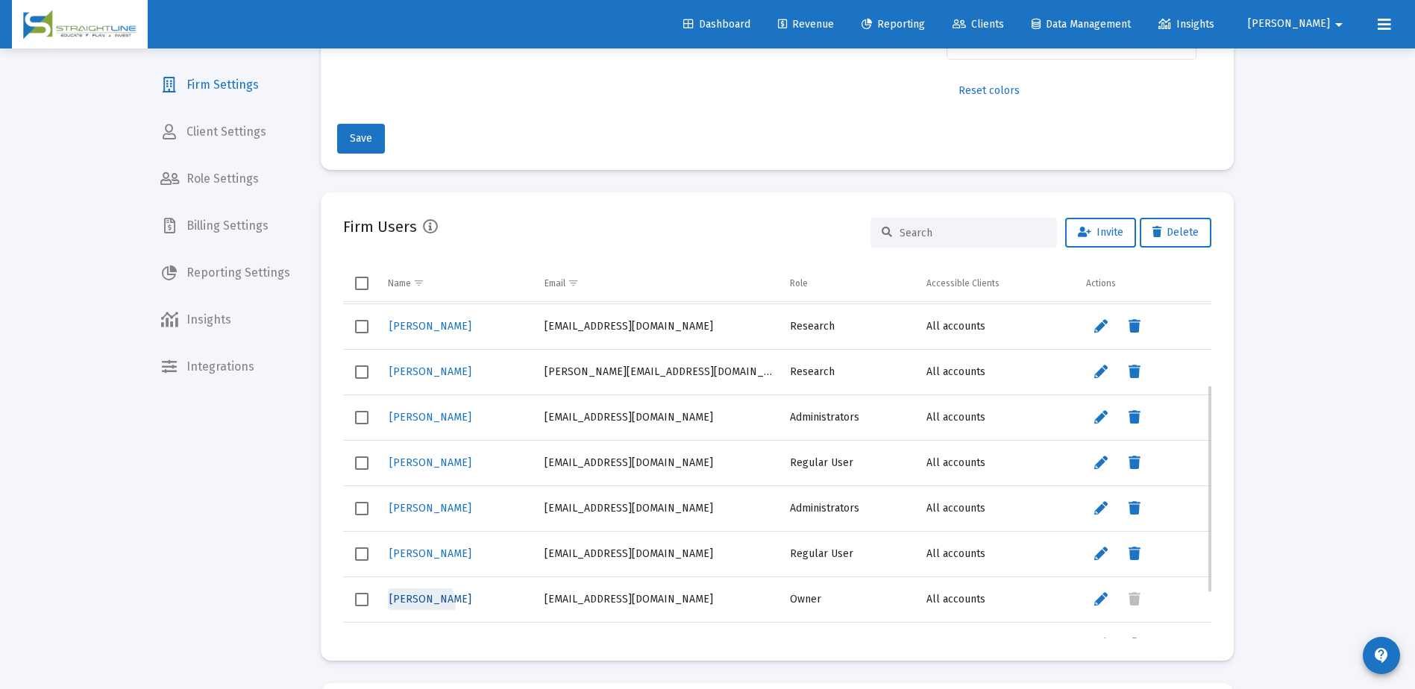
click at [420, 605] on span "Rob Rickey" at bounding box center [430, 599] width 82 height 13
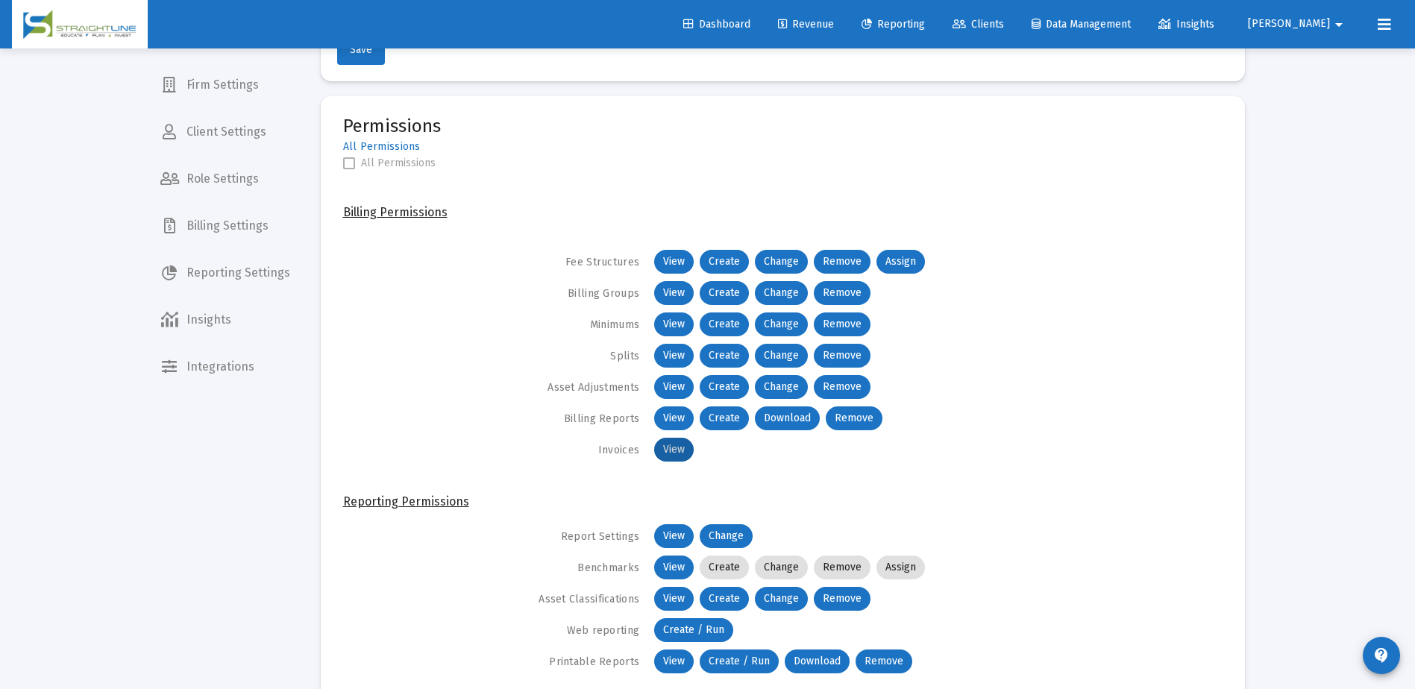
click at [1033, 446] on div "View" at bounding box center [870, 450] width 439 height 30
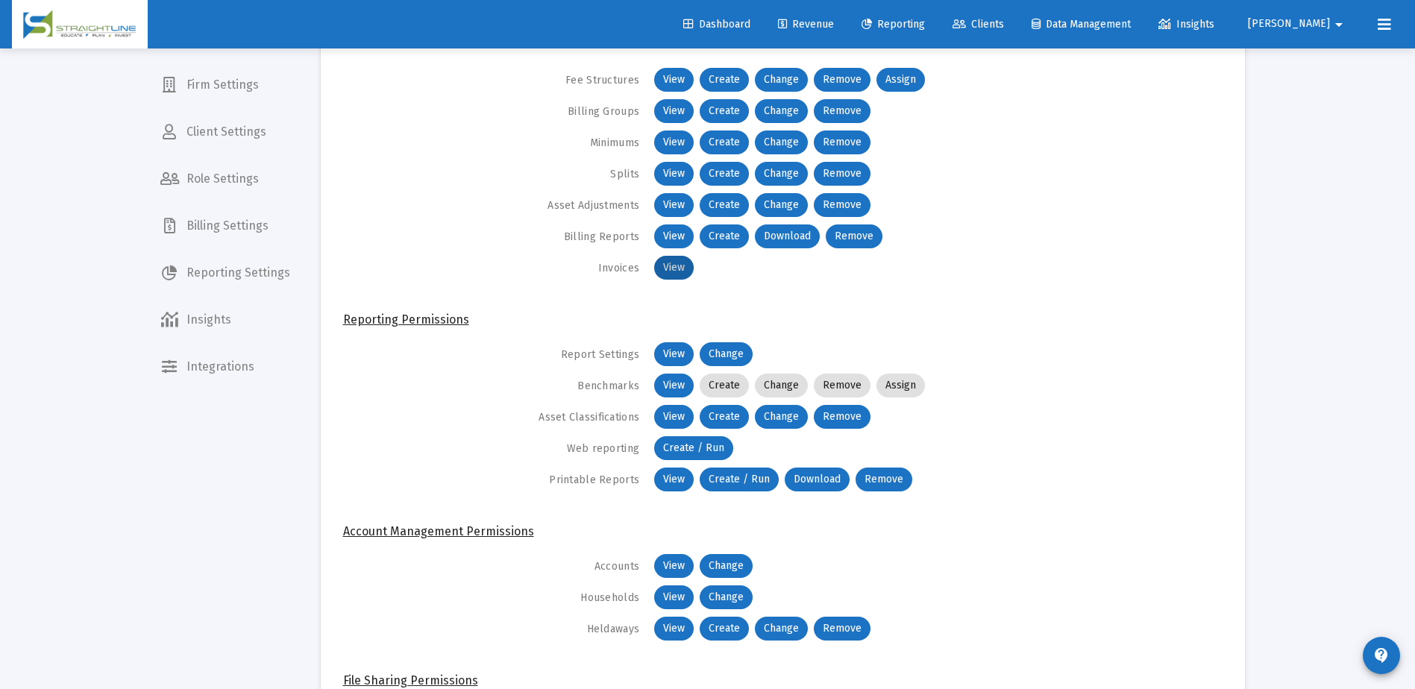
scroll to position [856, 0]
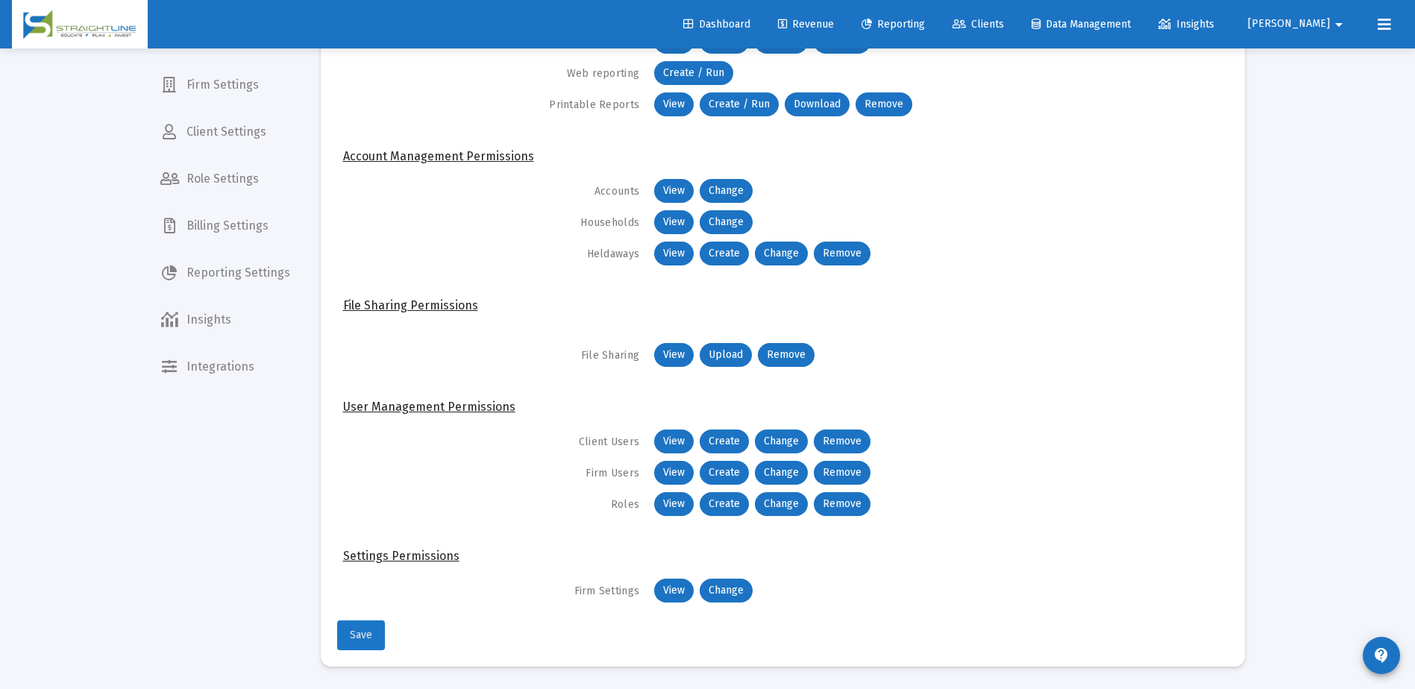
click at [363, 640] on span "Save" at bounding box center [361, 635] width 22 height 13
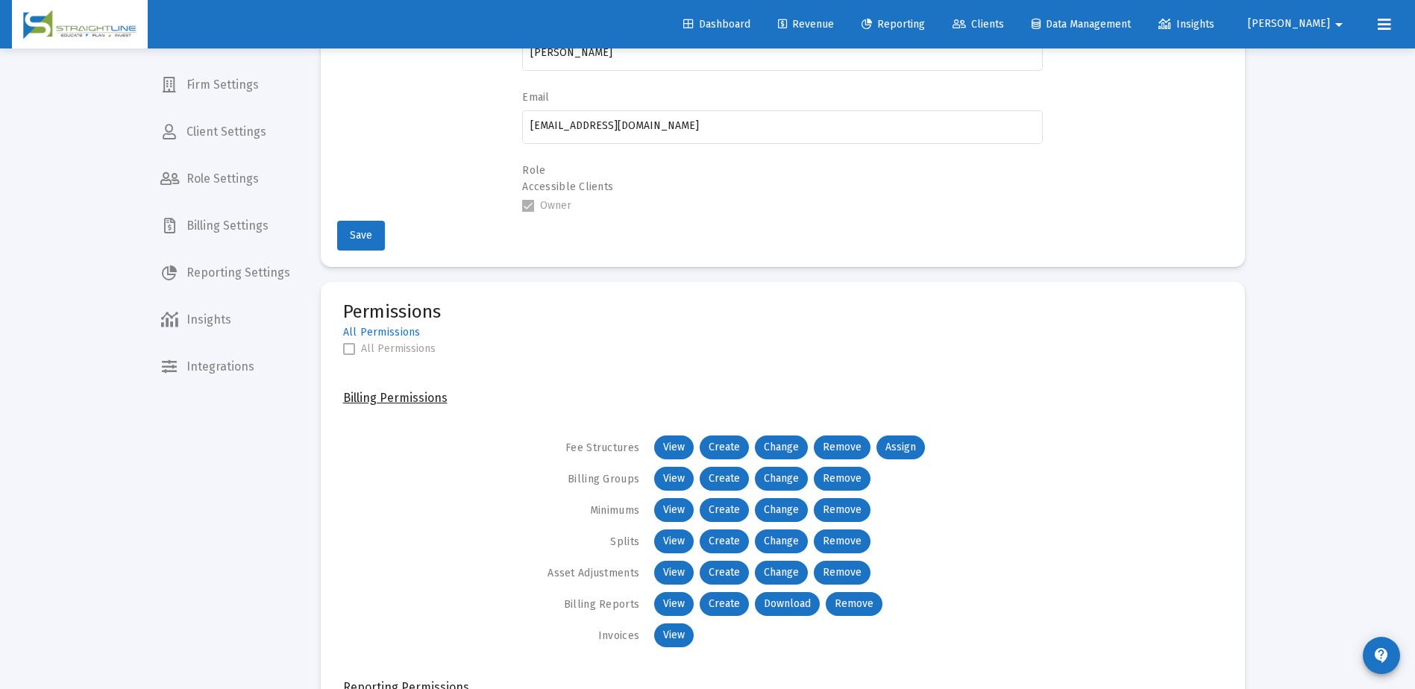
scroll to position [110, 0]
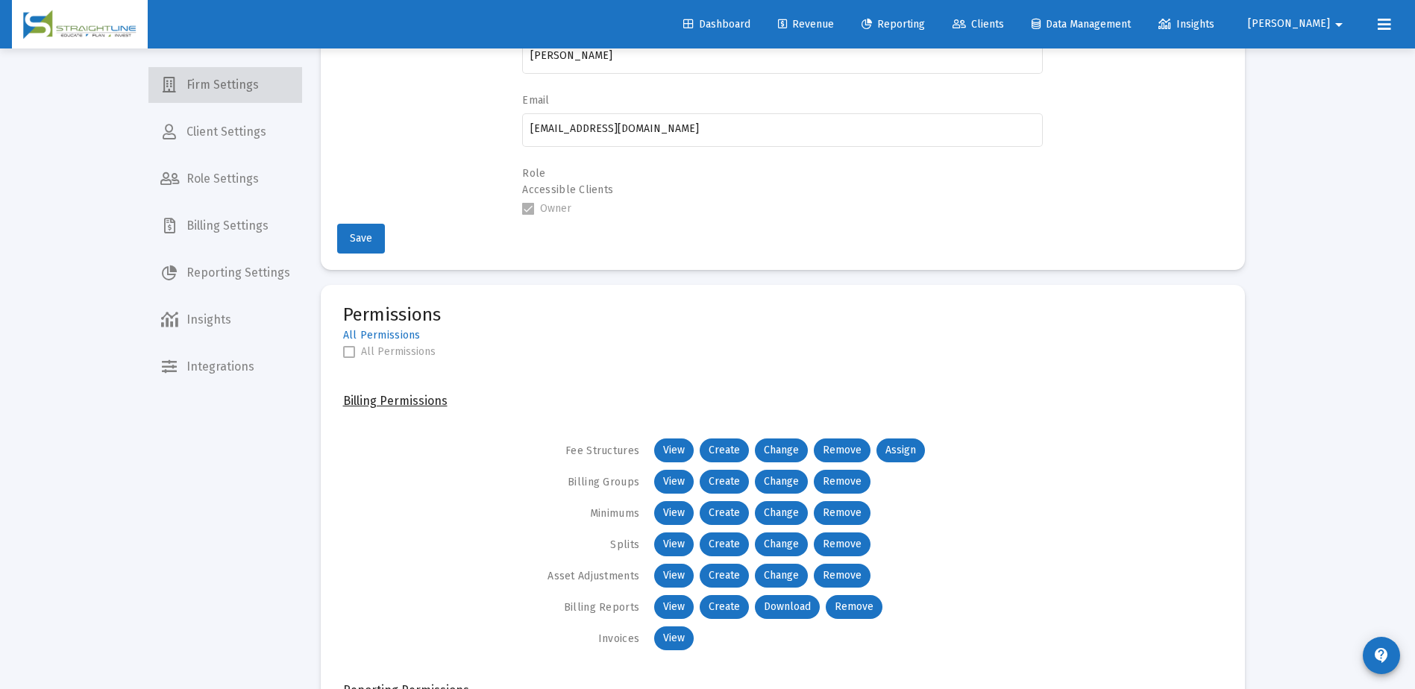
click at [237, 95] on span "Firm Settings" at bounding box center [225, 85] width 154 height 36
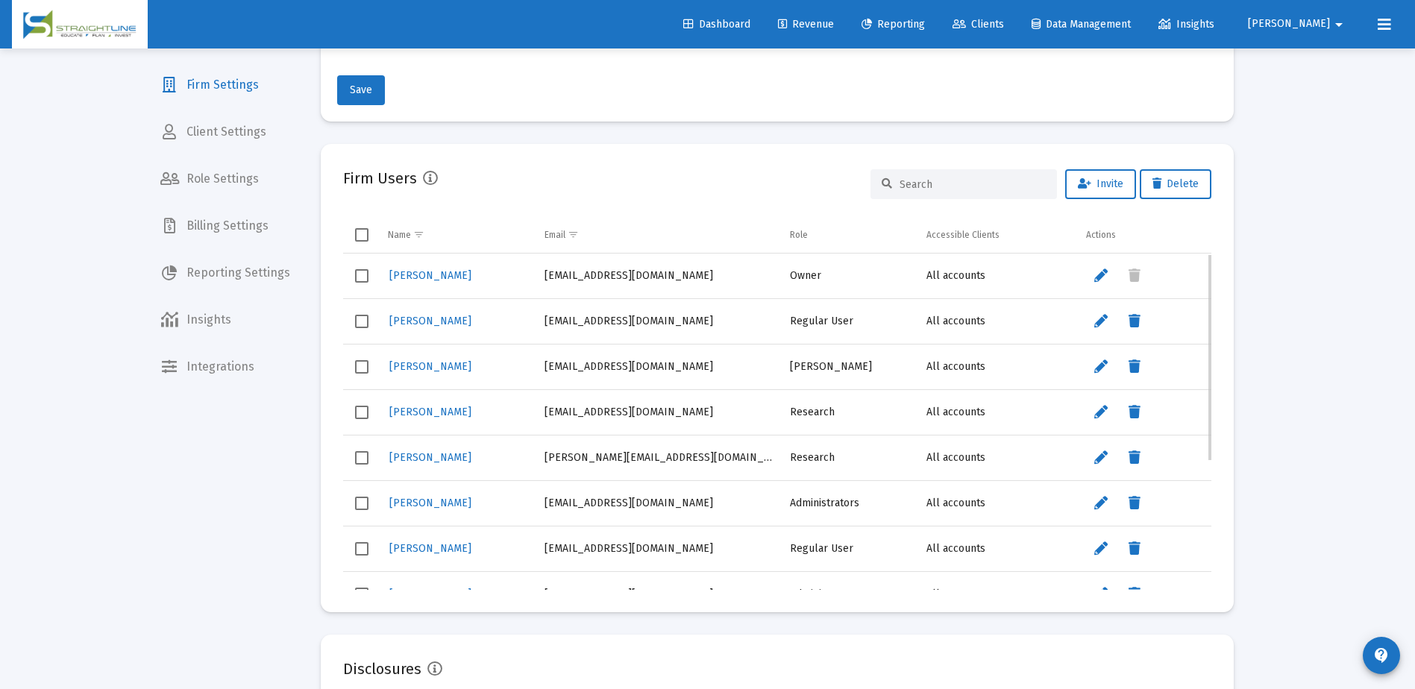
scroll to position [209, 0]
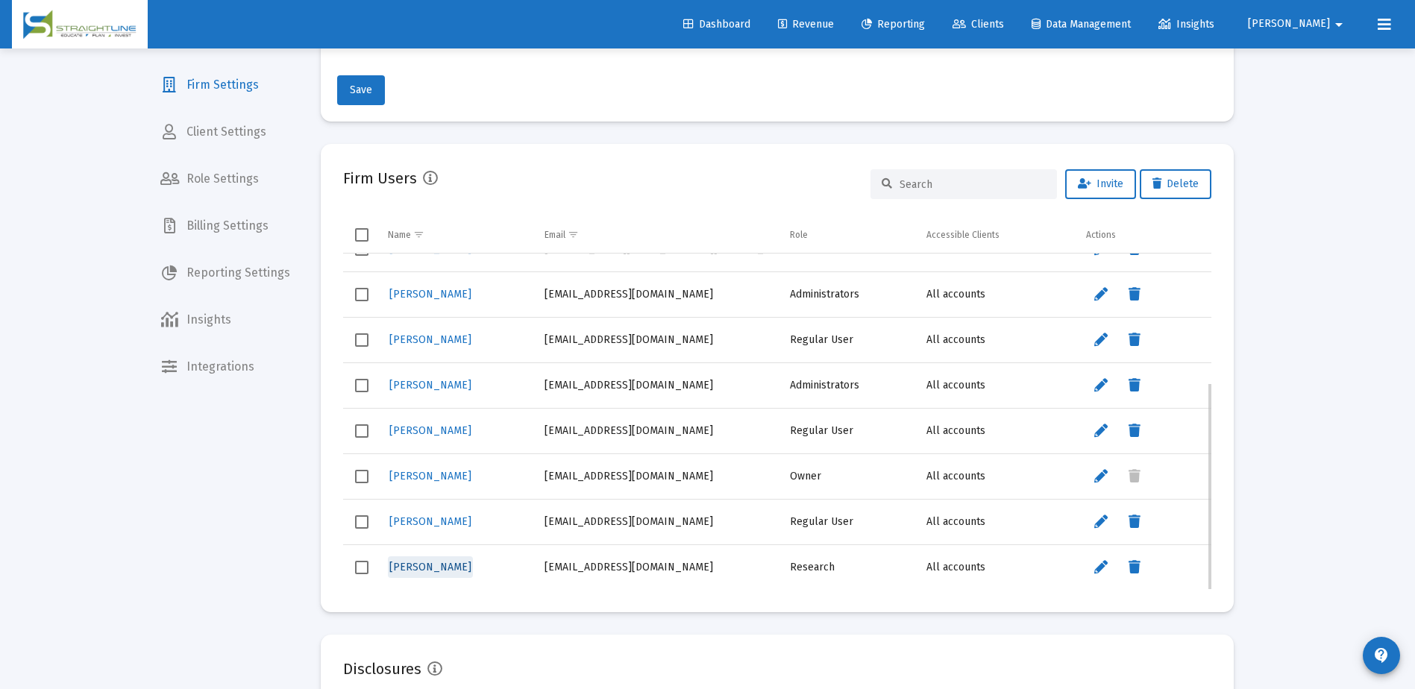
click at [439, 566] on span "Jason Rickey" at bounding box center [430, 567] width 82 height 13
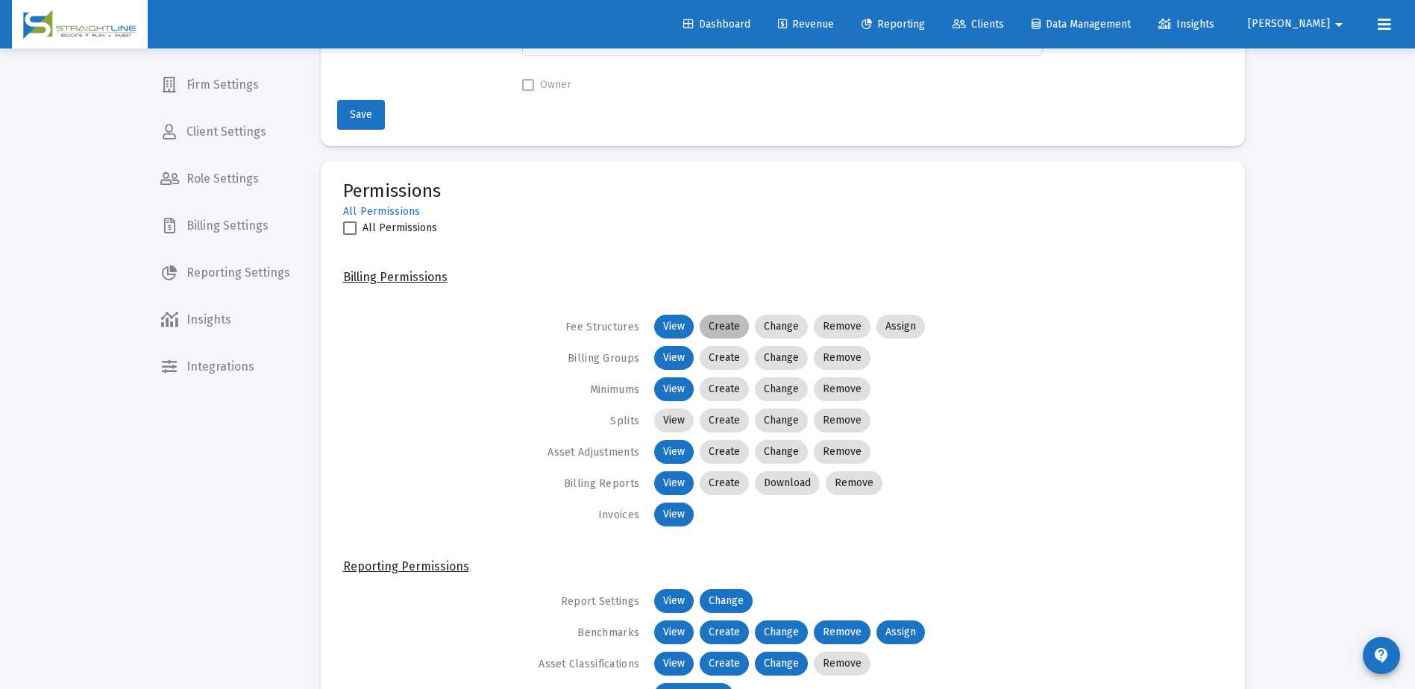
click at [722, 328] on mat-chip "Create" at bounding box center [724, 327] width 49 height 24
click at [779, 327] on mat-chip "Change" at bounding box center [781, 327] width 53 height 24
click at [833, 328] on mat-chip "Remove" at bounding box center [842, 327] width 57 height 24
click at [899, 329] on mat-chip "Assign" at bounding box center [900, 327] width 48 height 24
click at [722, 358] on mat-chip "Create" at bounding box center [724, 358] width 49 height 24
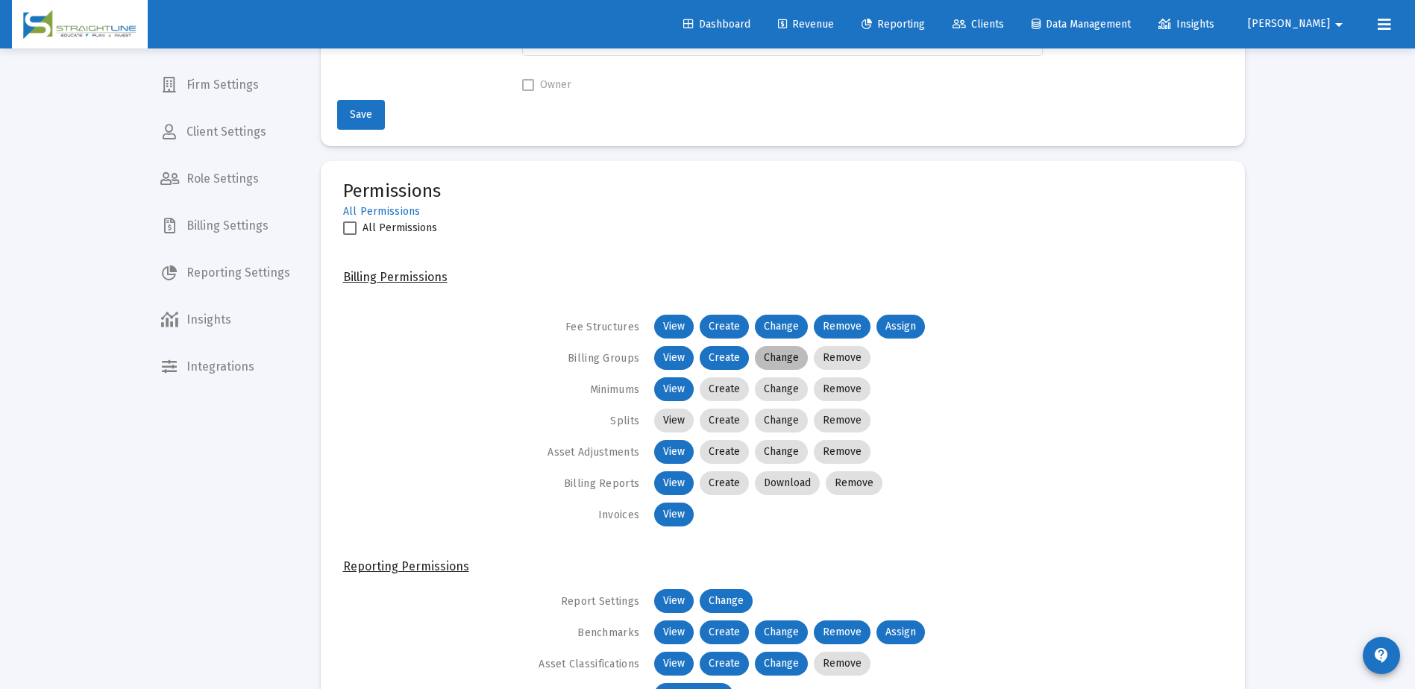
click at [766, 359] on mat-chip "Change" at bounding box center [781, 358] width 53 height 24
drag, startPoint x: 766, startPoint y: 359, endPoint x: 857, endPoint y: 356, distance: 91.1
click at [857, 356] on mat-chip "Remove" at bounding box center [842, 358] width 57 height 24
click at [714, 392] on mat-chip "Create" at bounding box center [724, 389] width 49 height 24
click at [763, 389] on mat-chip "Change" at bounding box center [781, 389] width 53 height 24
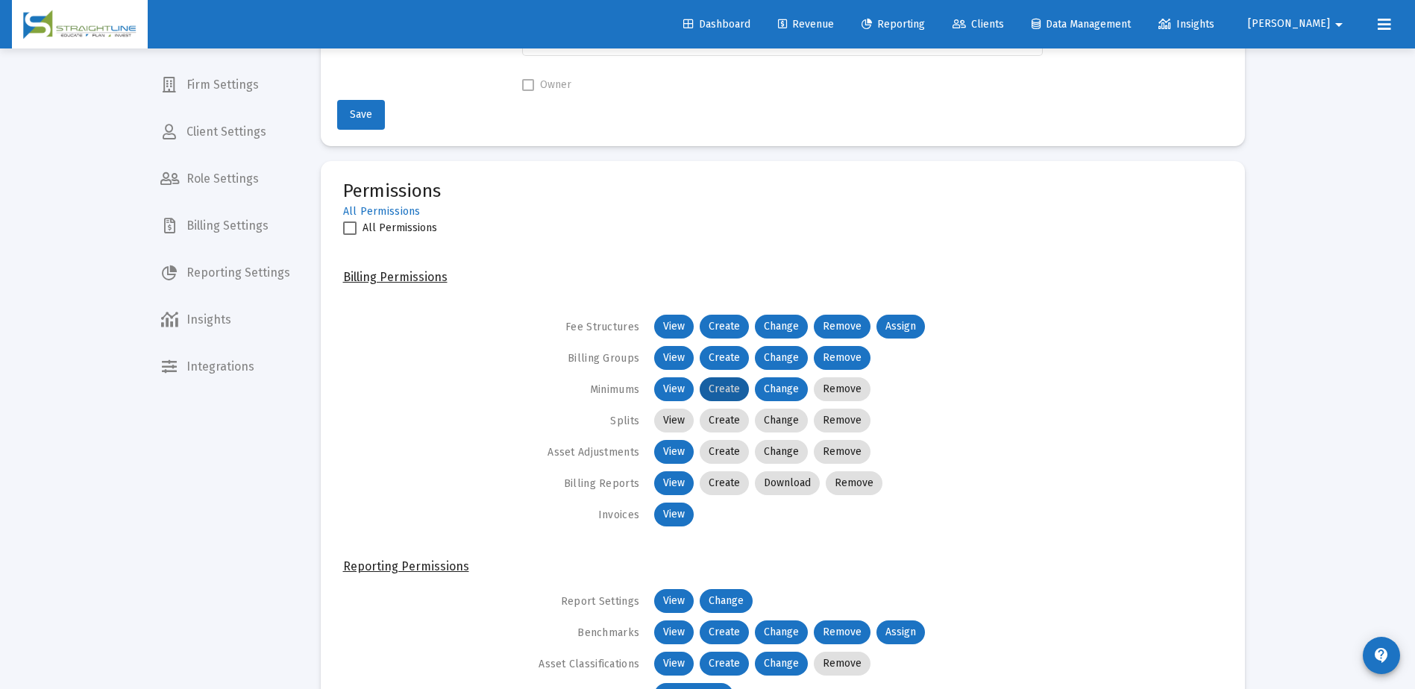
click at [727, 390] on mat-chip "Create" at bounding box center [724, 389] width 49 height 24
click at [772, 389] on mat-chip "Change" at bounding box center [781, 389] width 53 height 24
click at [677, 418] on mat-chip "View" at bounding box center [674, 421] width 40 height 24
click at [724, 415] on mat-chip "Create" at bounding box center [724, 421] width 49 height 24
click at [775, 415] on mat-chip "Change" at bounding box center [781, 421] width 53 height 24
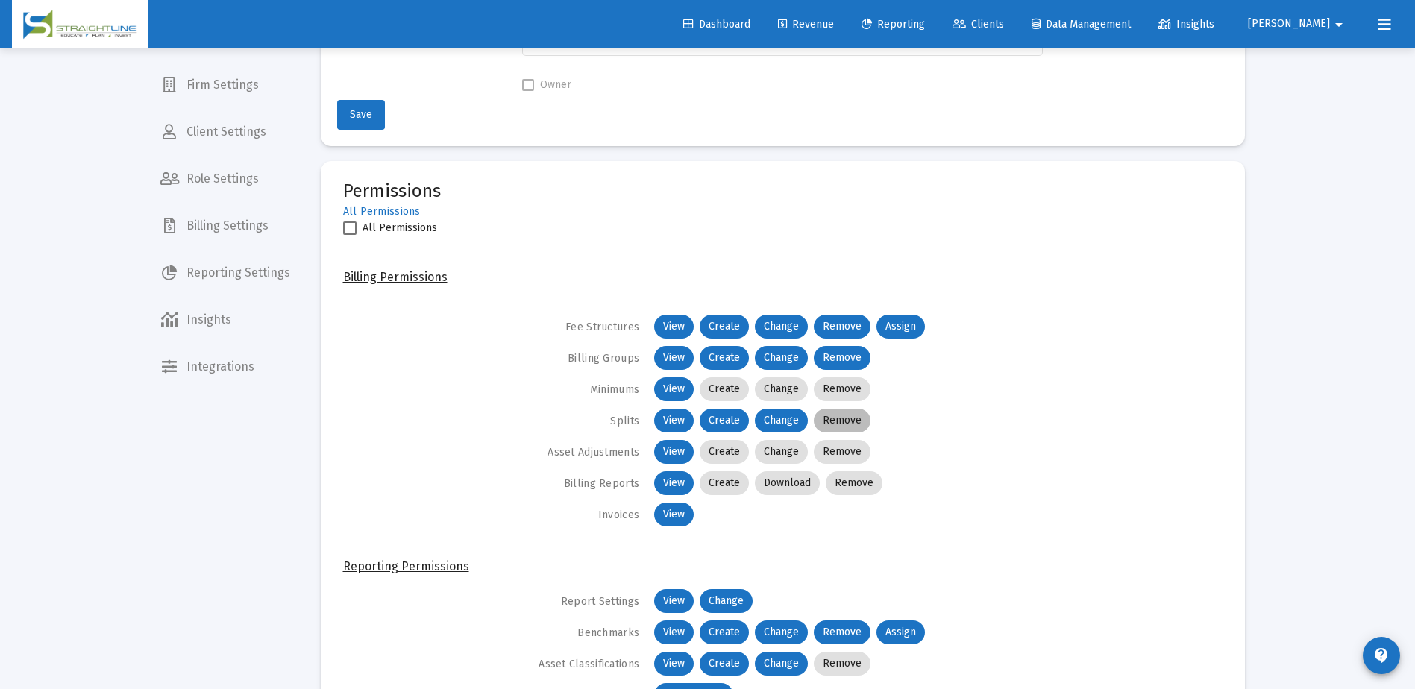
click at [844, 422] on mat-chip "Remove" at bounding box center [842, 421] width 57 height 24
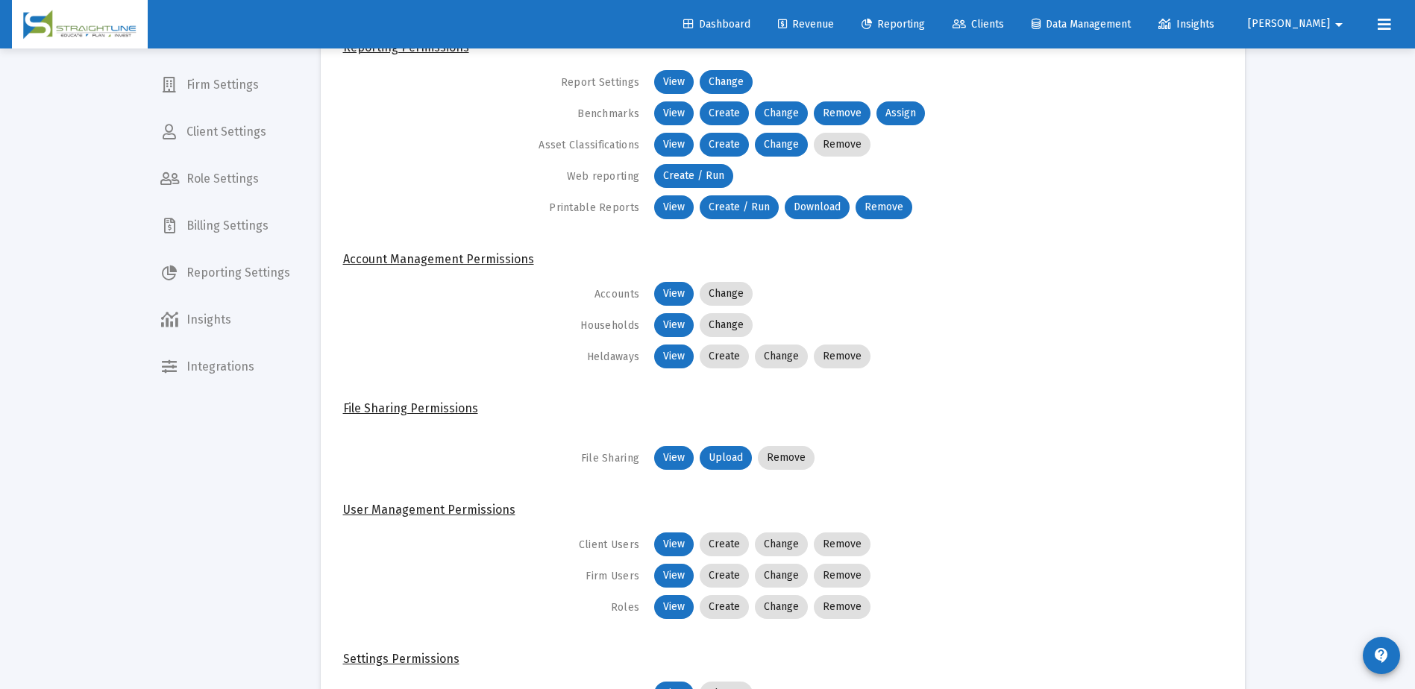
scroll to position [969, 0]
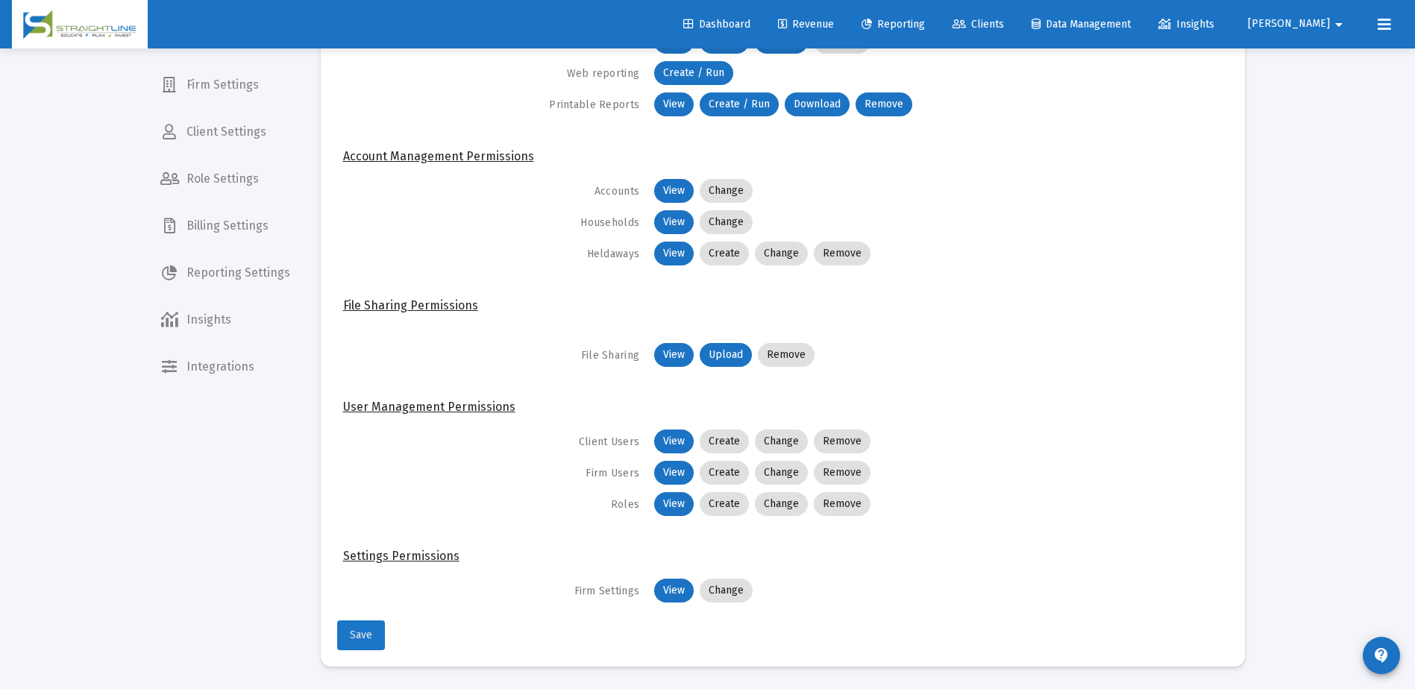
click at [367, 633] on span "Save" at bounding box center [361, 635] width 22 height 13
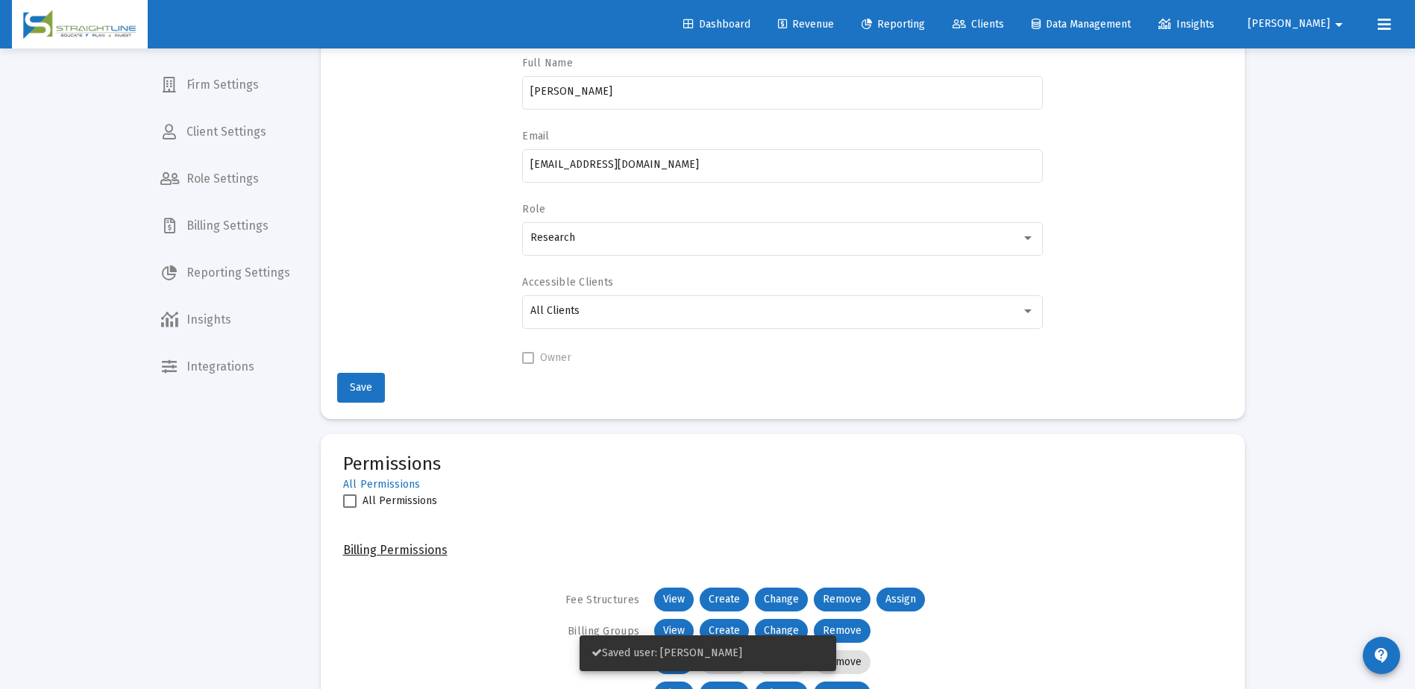
scroll to position [223, 0]
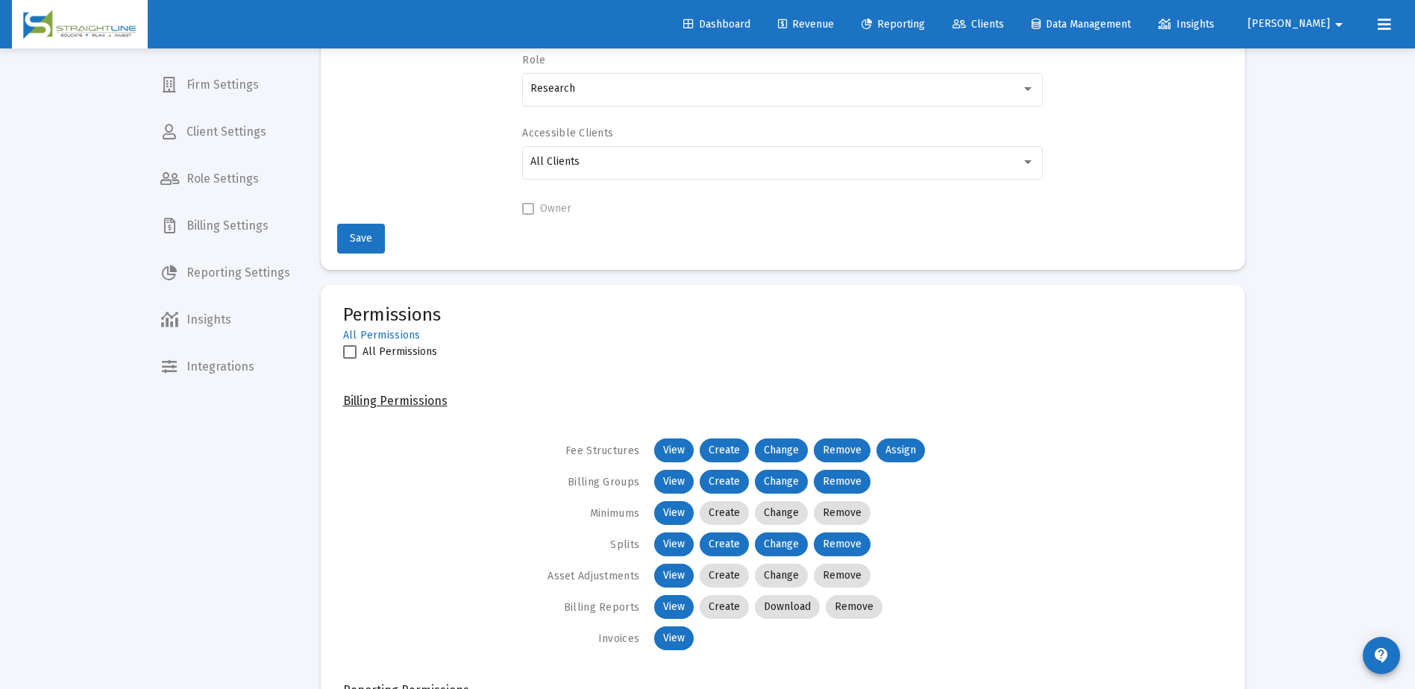
click at [215, 88] on span "Firm Settings" at bounding box center [225, 85] width 154 height 36
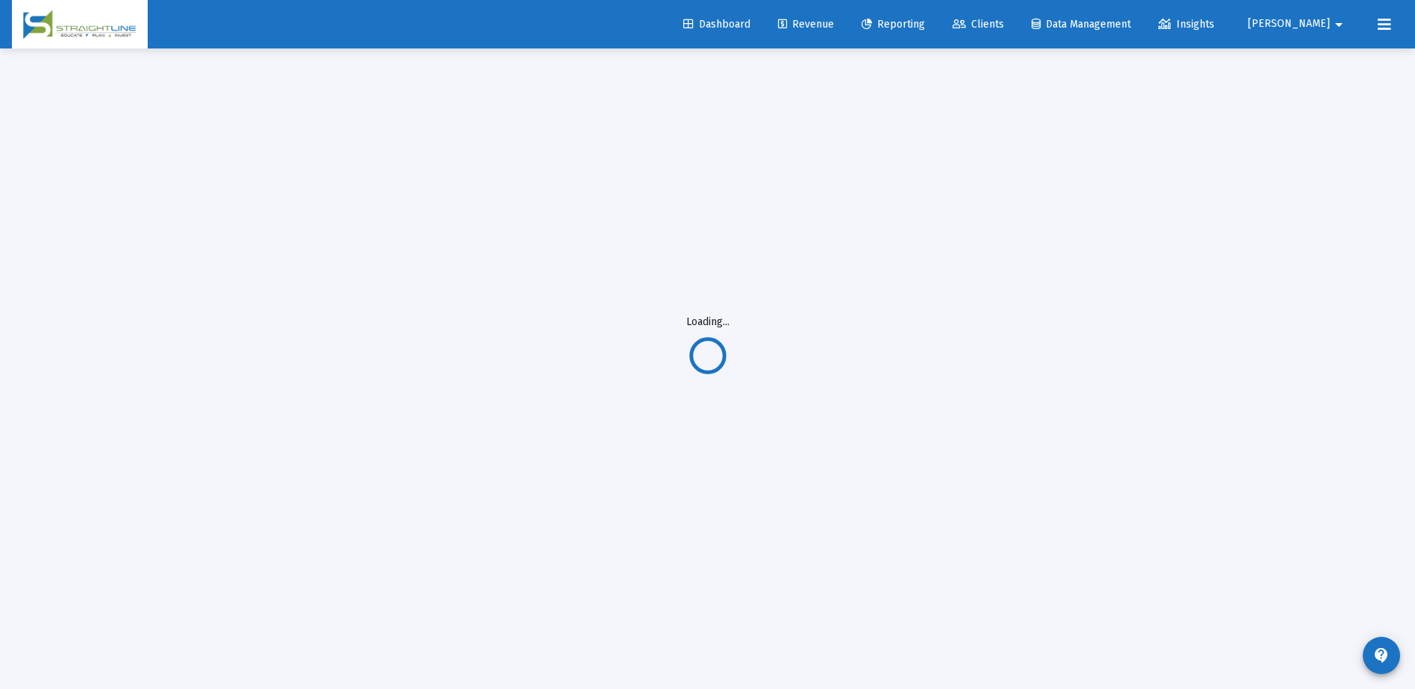
scroll to position [48, 0]
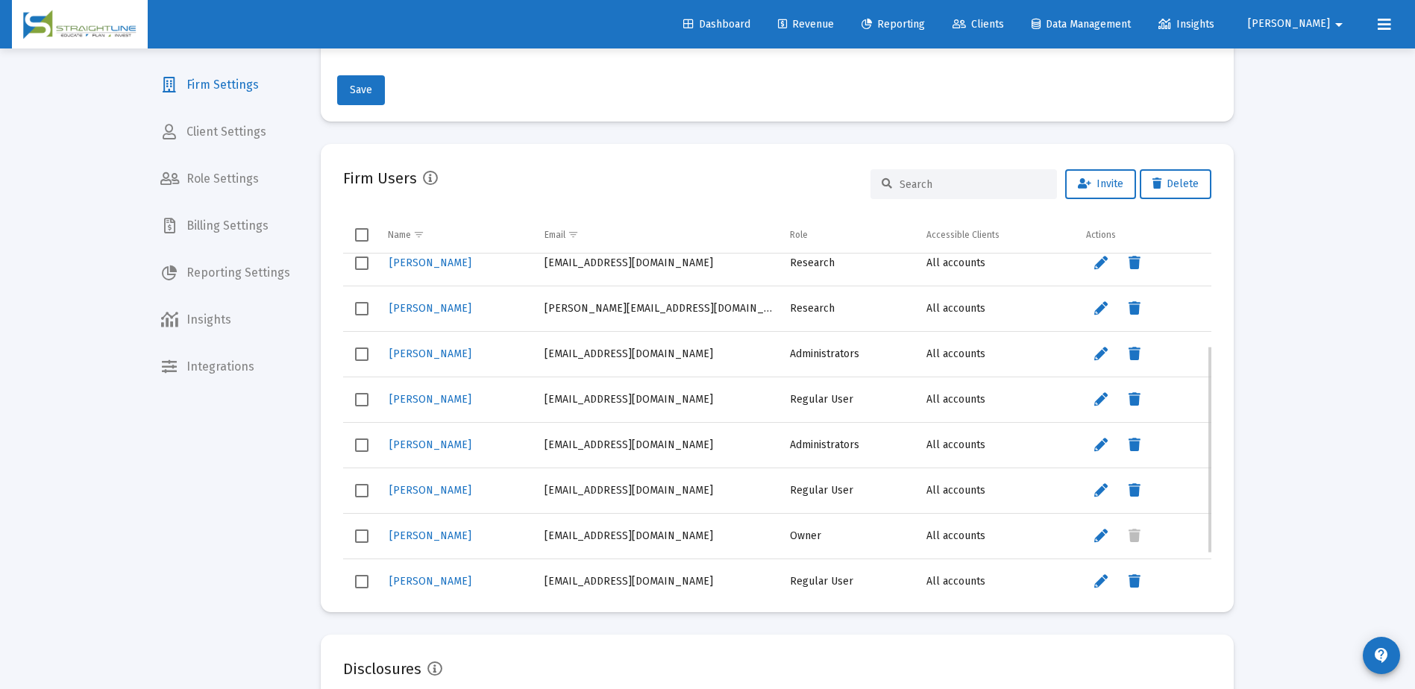
scroll to position [209, 0]
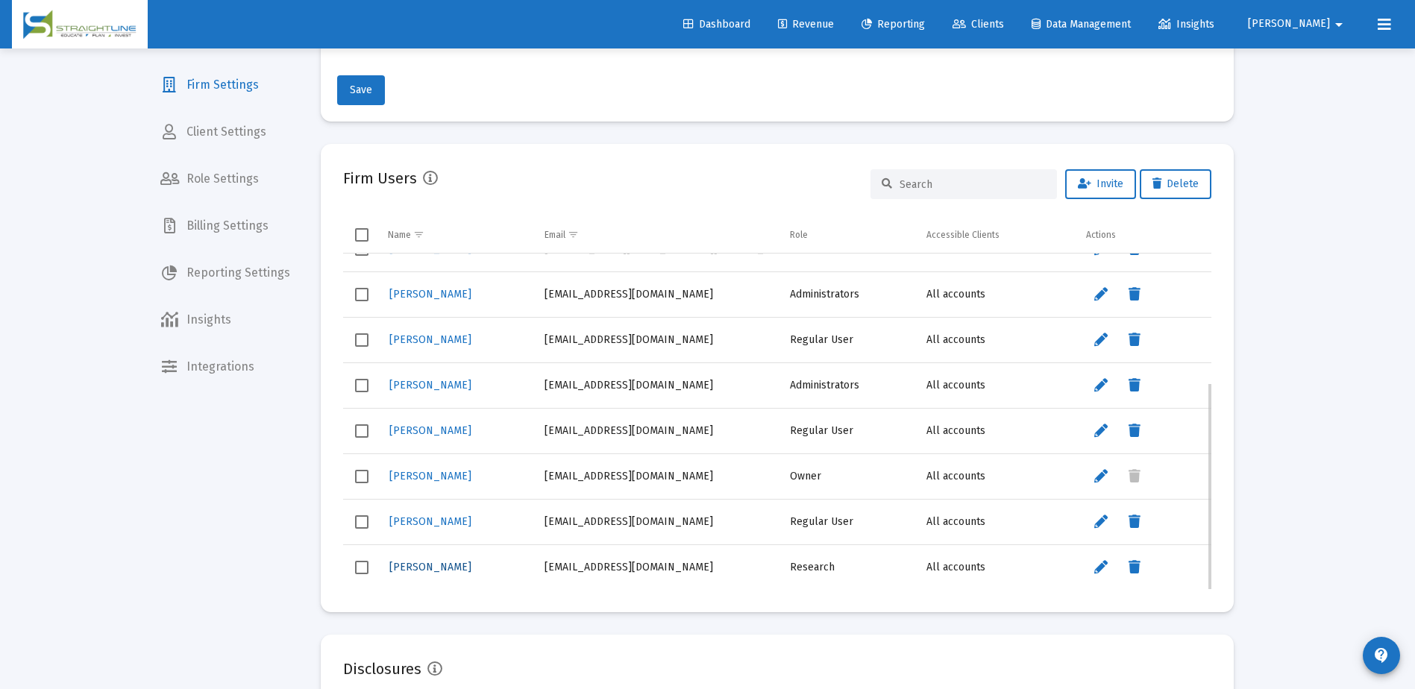
click at [436, 571] on span "Jason Rickey" at bounding box center [430, 567] width 82 height 13
